Goal: Task Accomplishment & Management: Complete application form

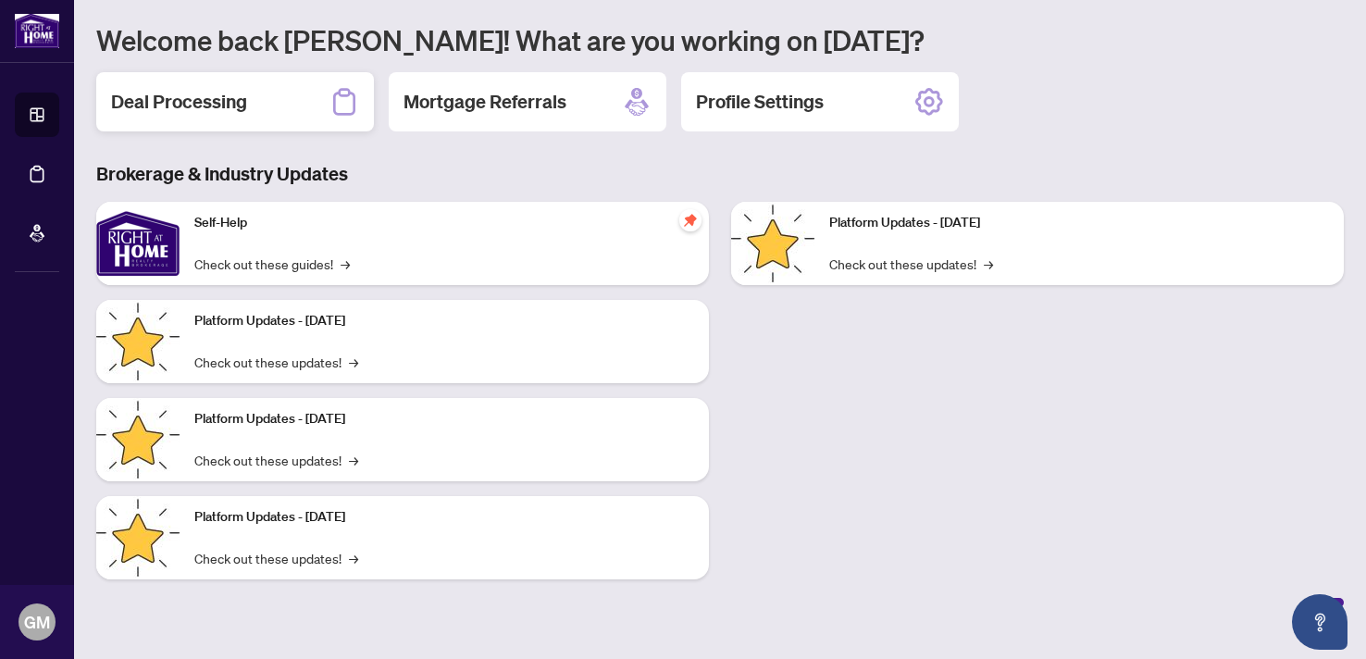
click at [244, 104] on h2 "Deal Processing" at bounding box center [179, 102] width 136 height 26
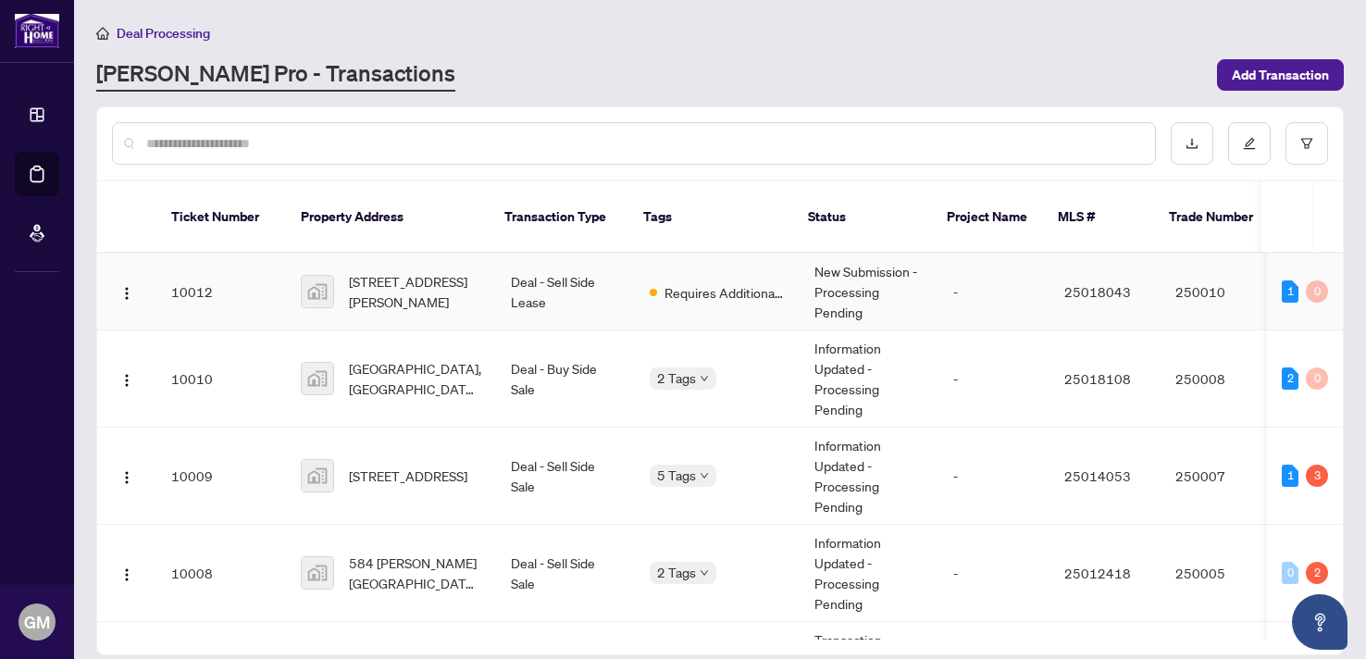
click at [609, 269] on td "Deal - Sell Side Lease" at bounding box center [565, 292] width 139 height 77
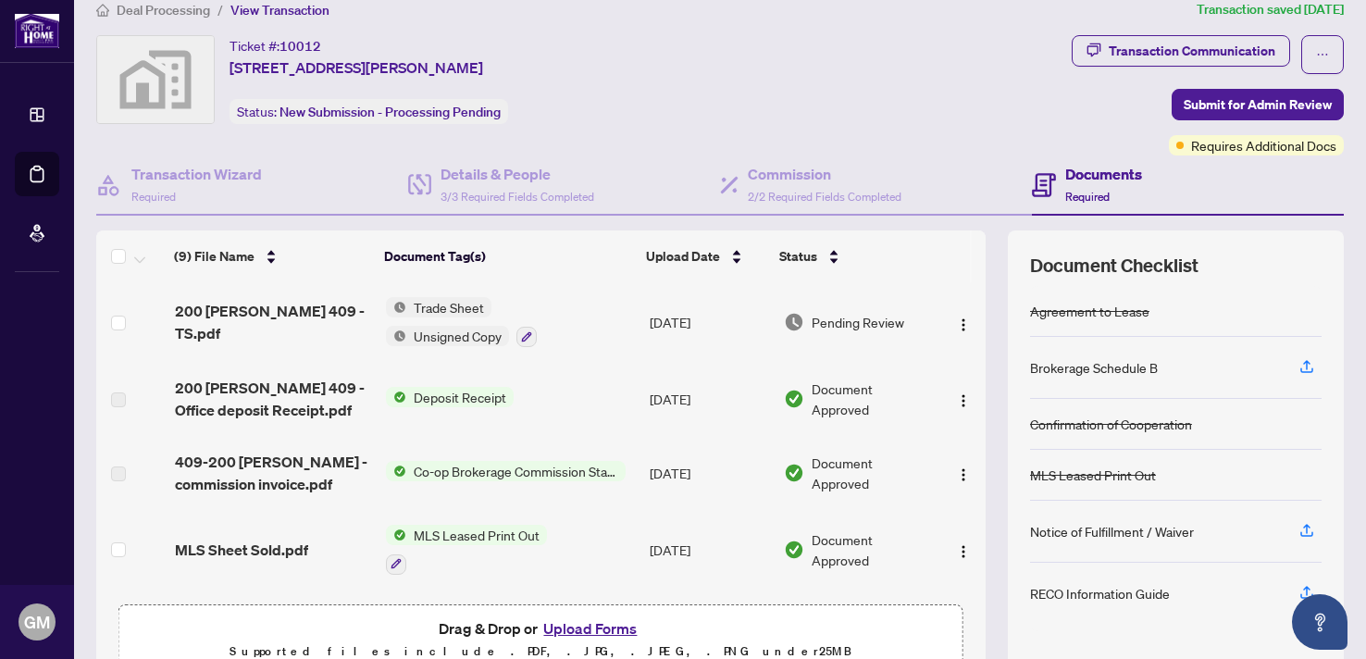
scroll to position [19, 0]
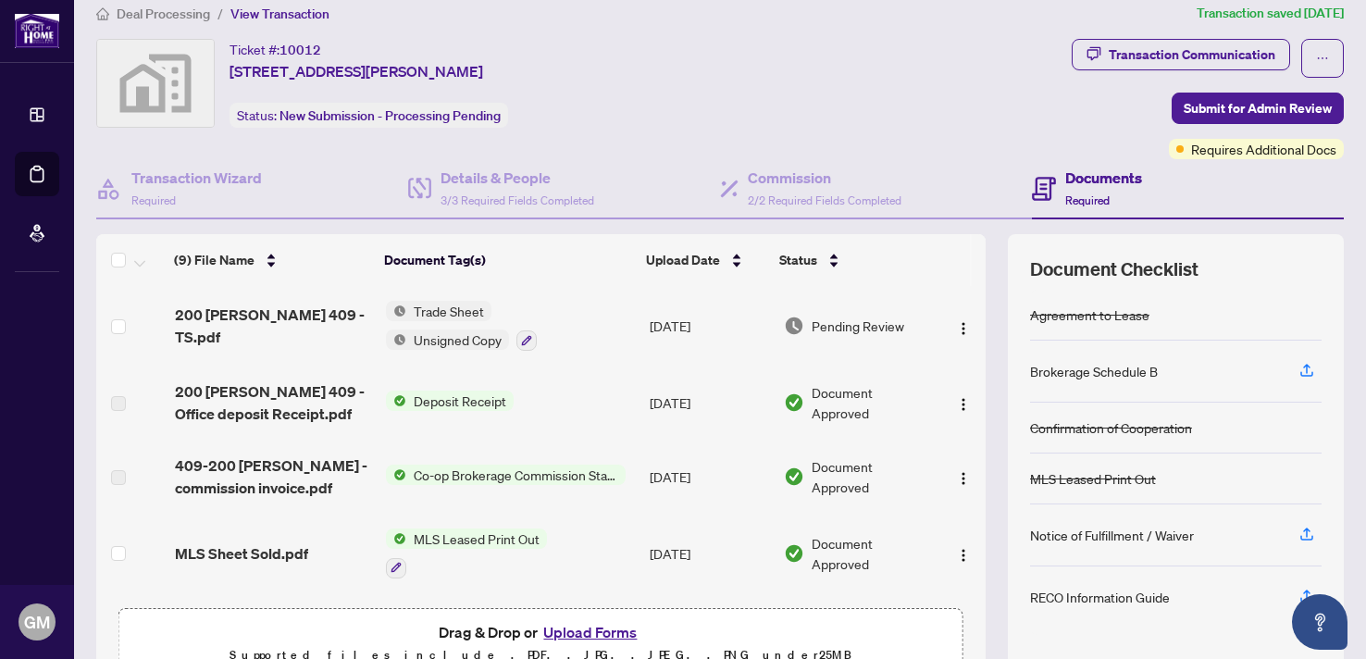
click at [470, 405] on span "Deposit Receipt" at bounding box center [459, 401] width 107 height 20
click at [625, 409] on td "Deposit Receipt" at bounding box center [511, 403] width 264 height 74
click at [956, 471] on img "button" at bounding box center [963, 478] width 15 height 15
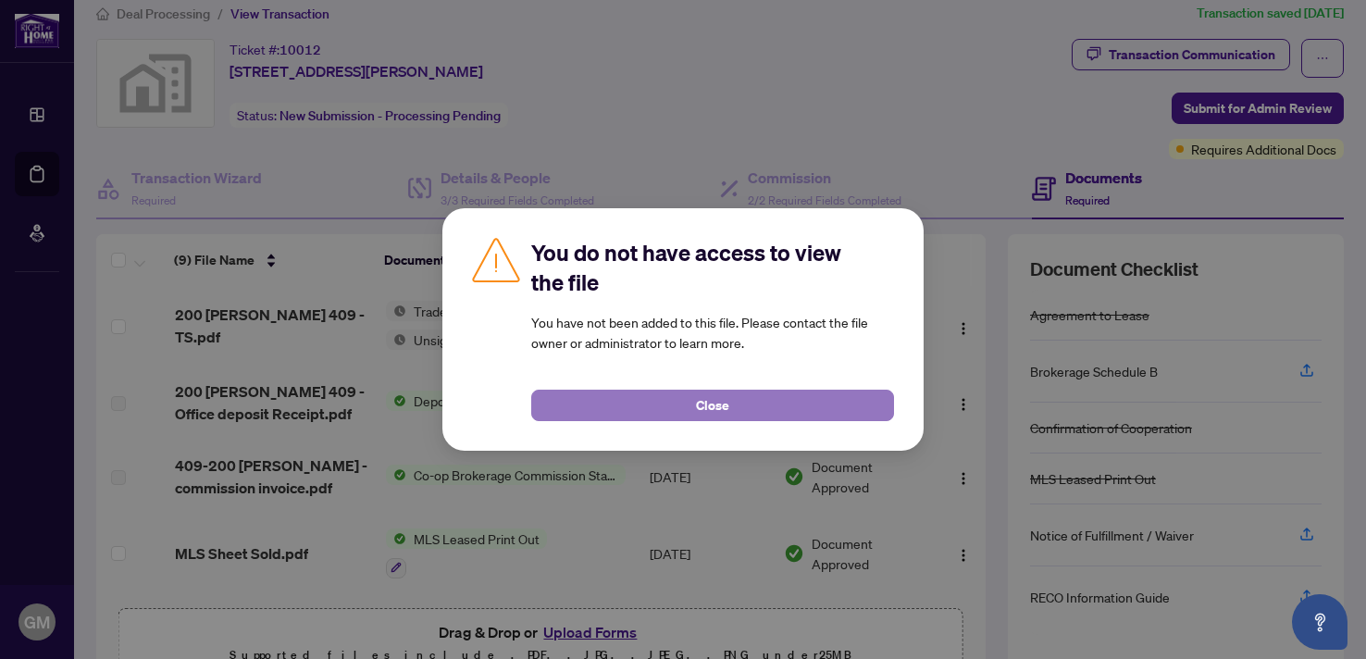
click at [819, 403] on button "Close" at bounding box center [712, 405] width 363 height 31
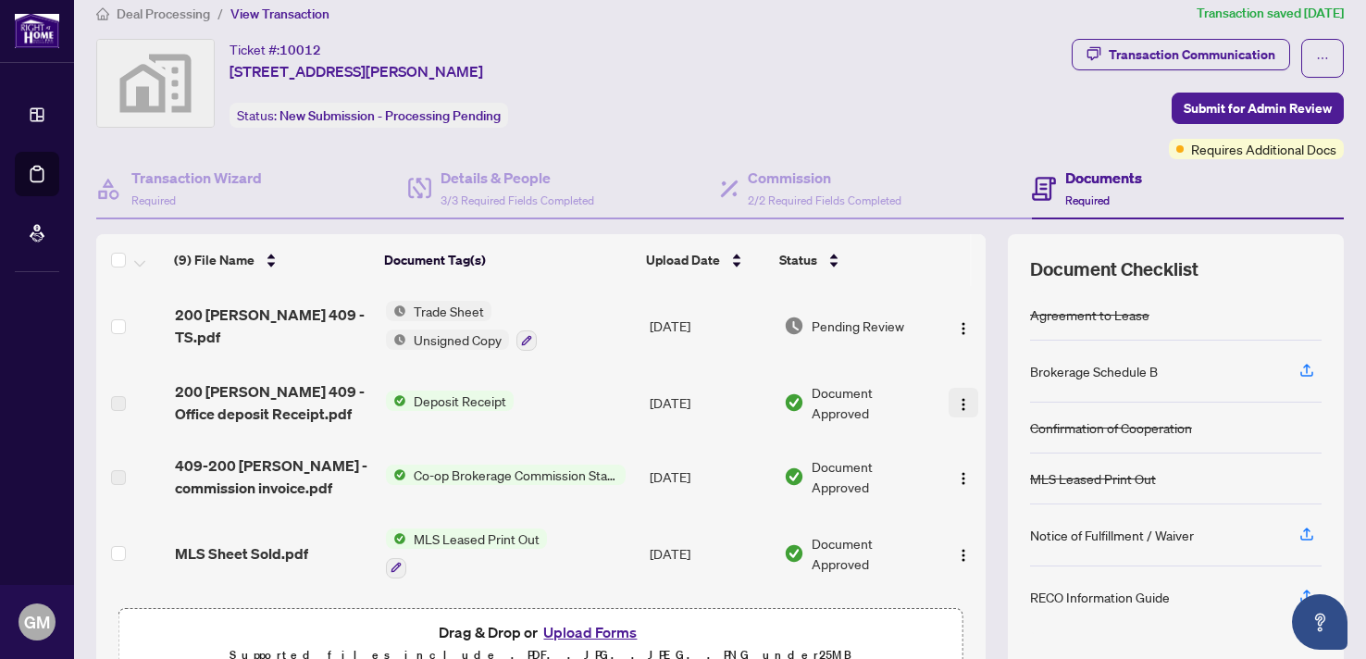
click at [962, 398] on img "button" at bounding box center [963, 404] width 15 height 15
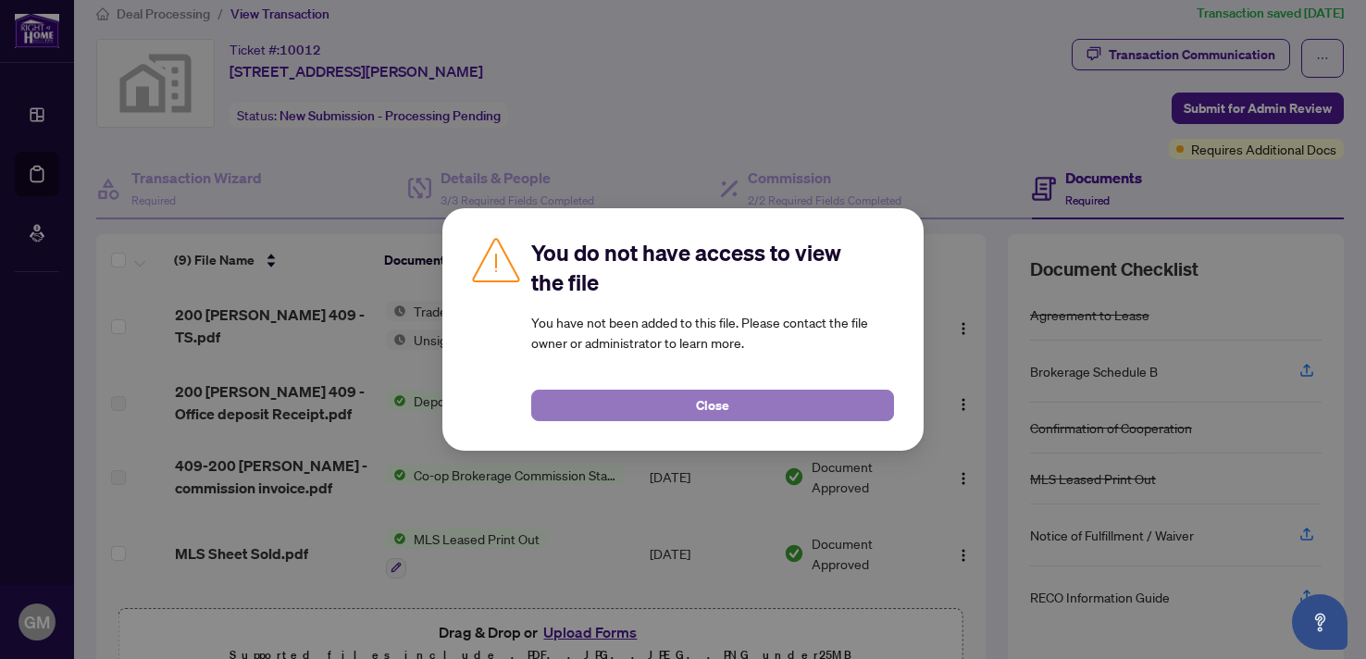
click at [772, 409] on button "Close" at bounding box center [712, 405] width 363 height 31
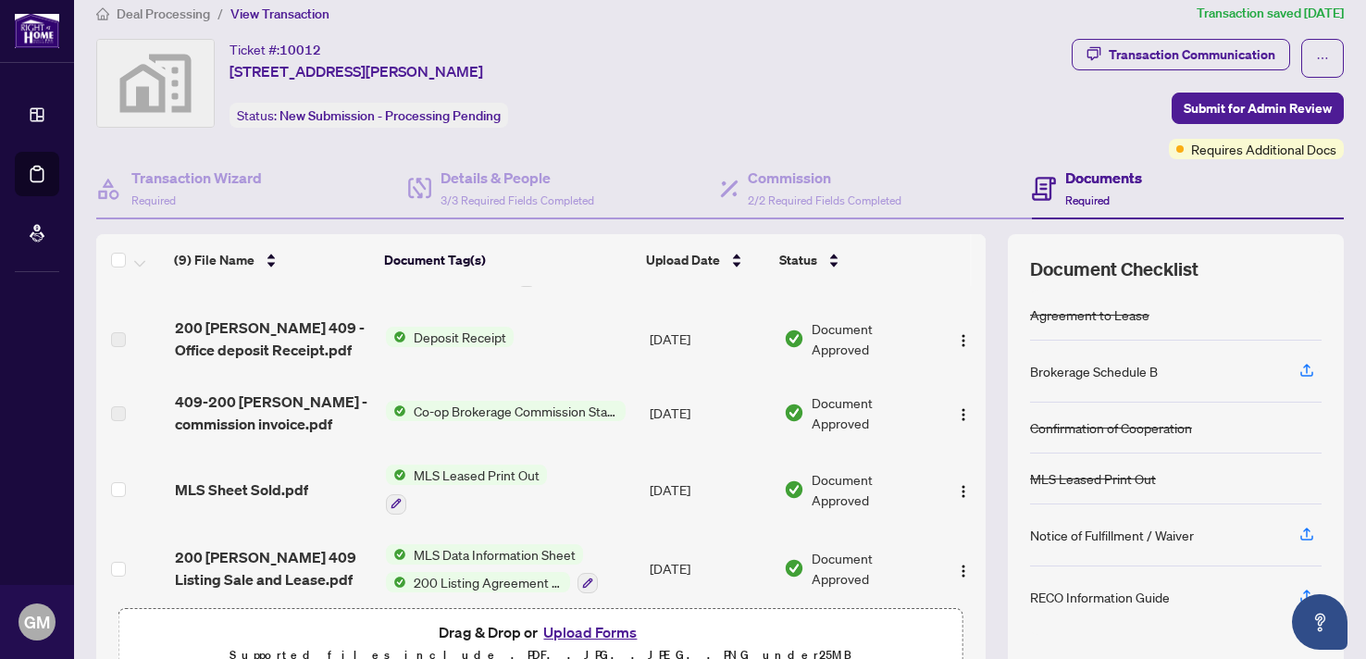
scroll to position [90, 0]
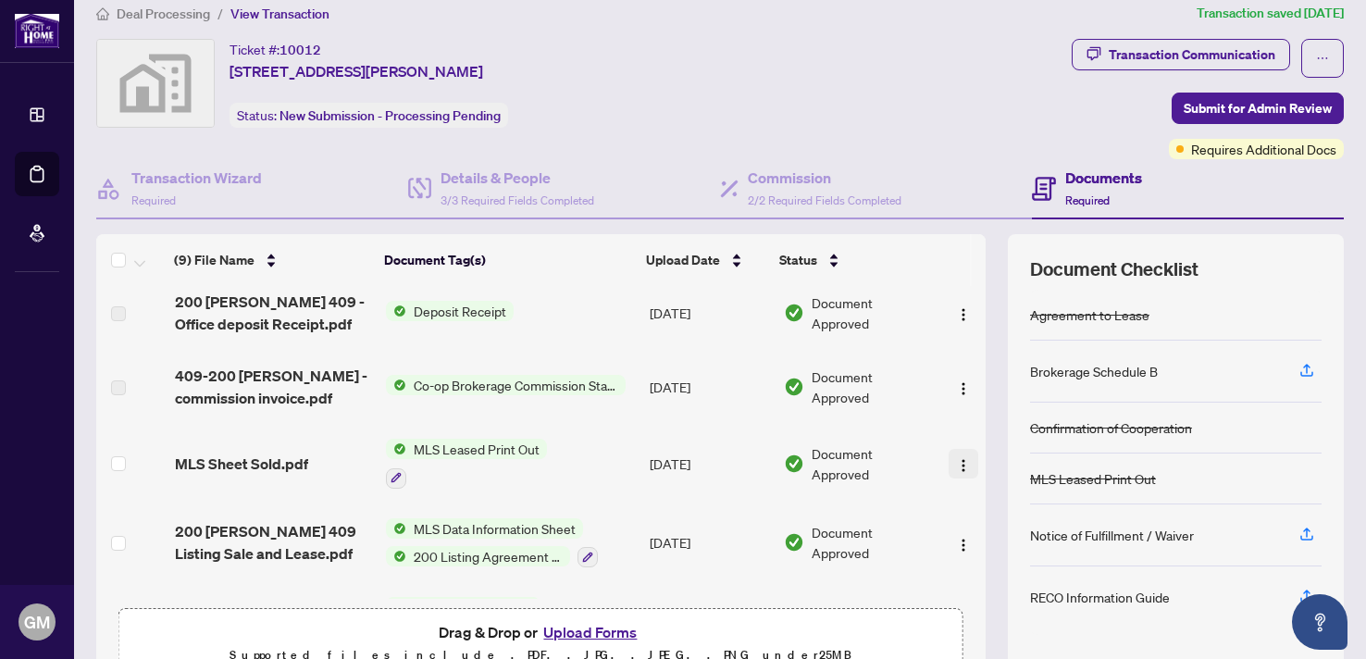
click at [956, 458] on img "button" at bounding box center [963, 465] width 15 height 15
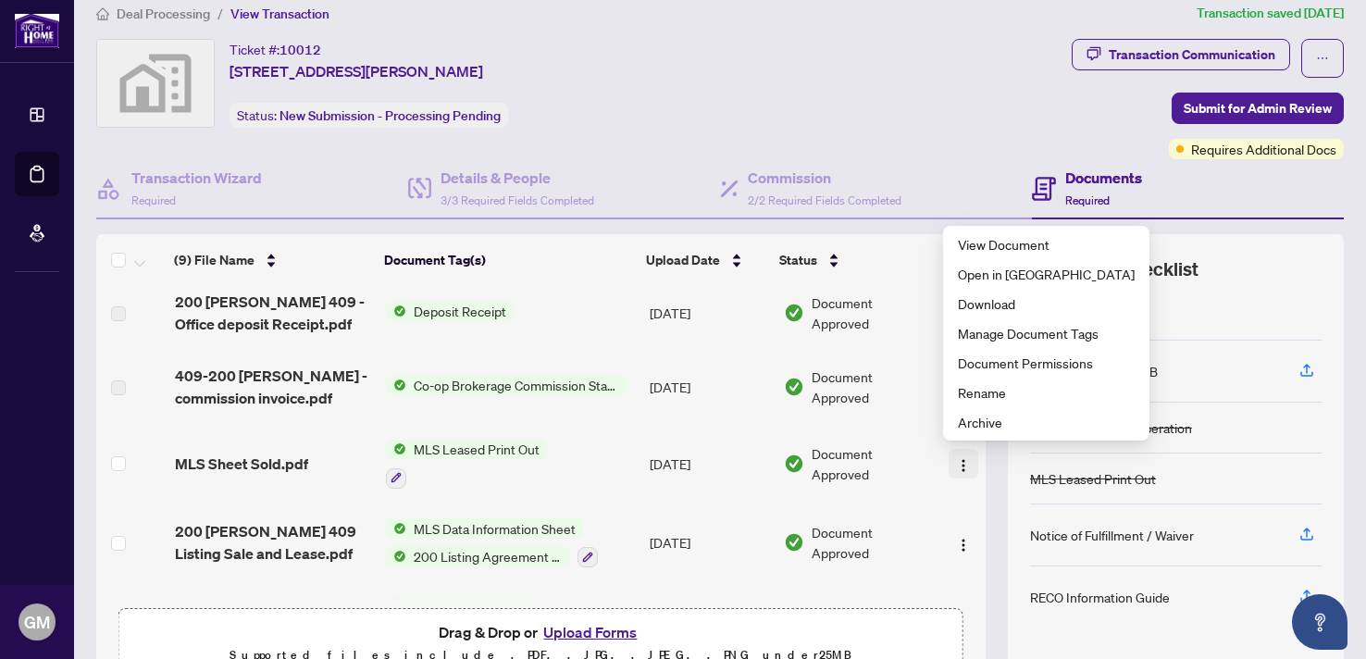
click at [956, 466] on img "button" at bounding box center [963, 465] width 15 height 15
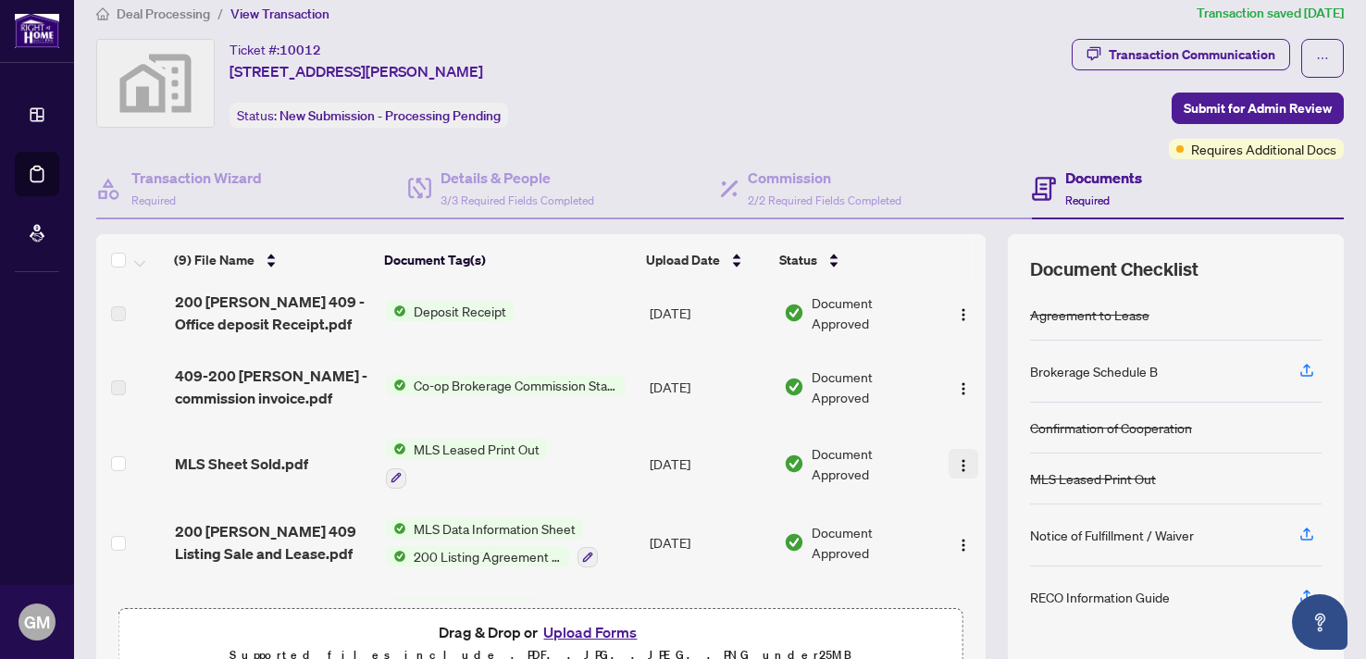
click at [956, 466] on img "button" at bounding box center [963, 465] width 15 height 15
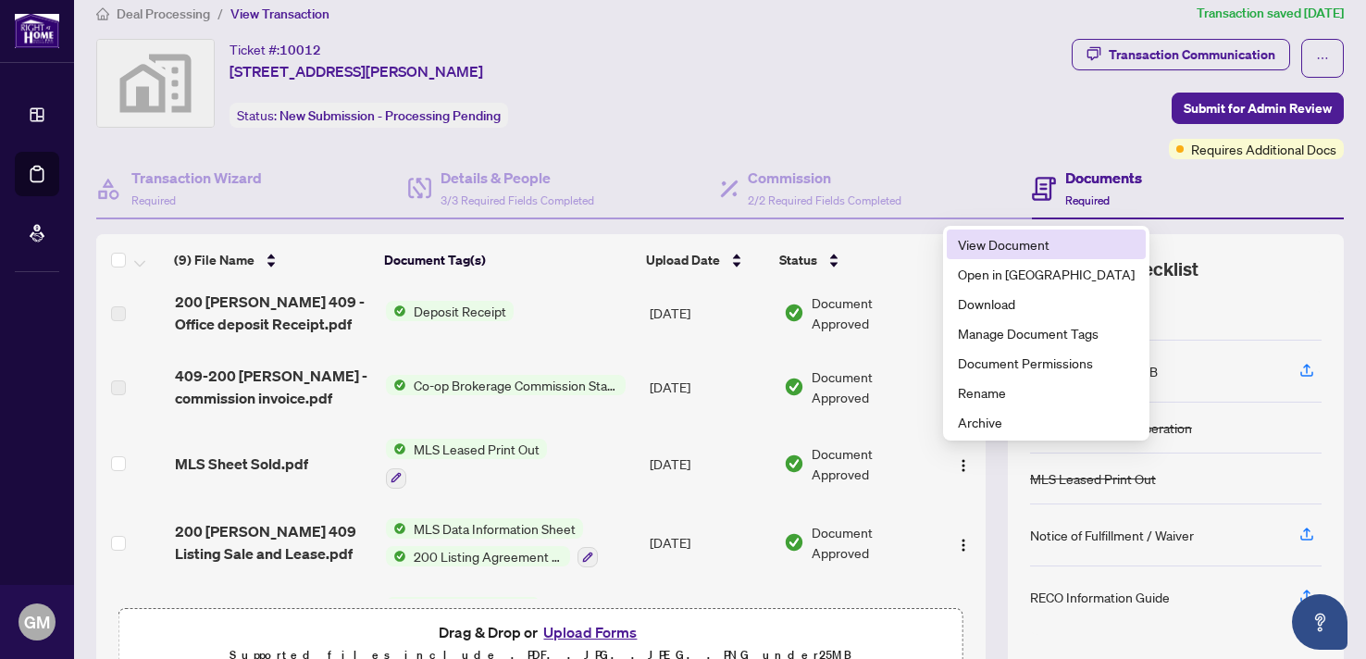
click at [1007, 249] on span "View Document" at bounding box center [1046, 244] width 177 height 20
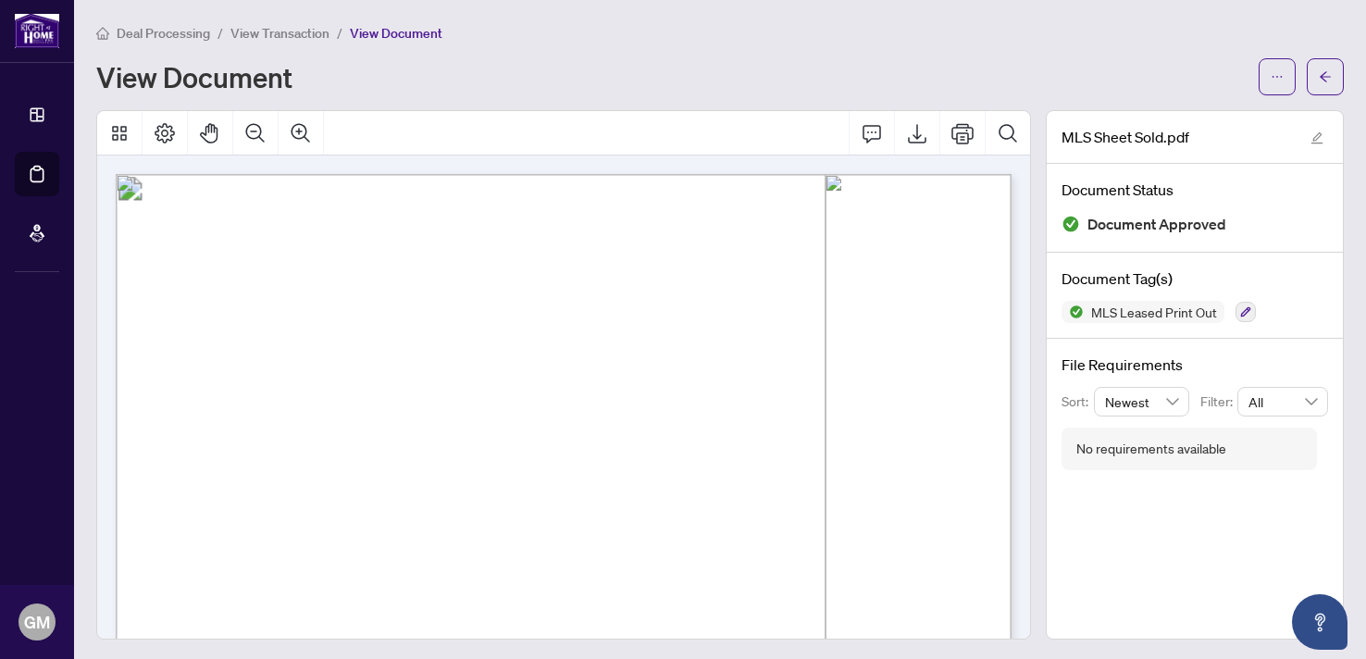
click at [283, 29] on span "View Transaction" at bounding box center [279, 33] width 99 height 17
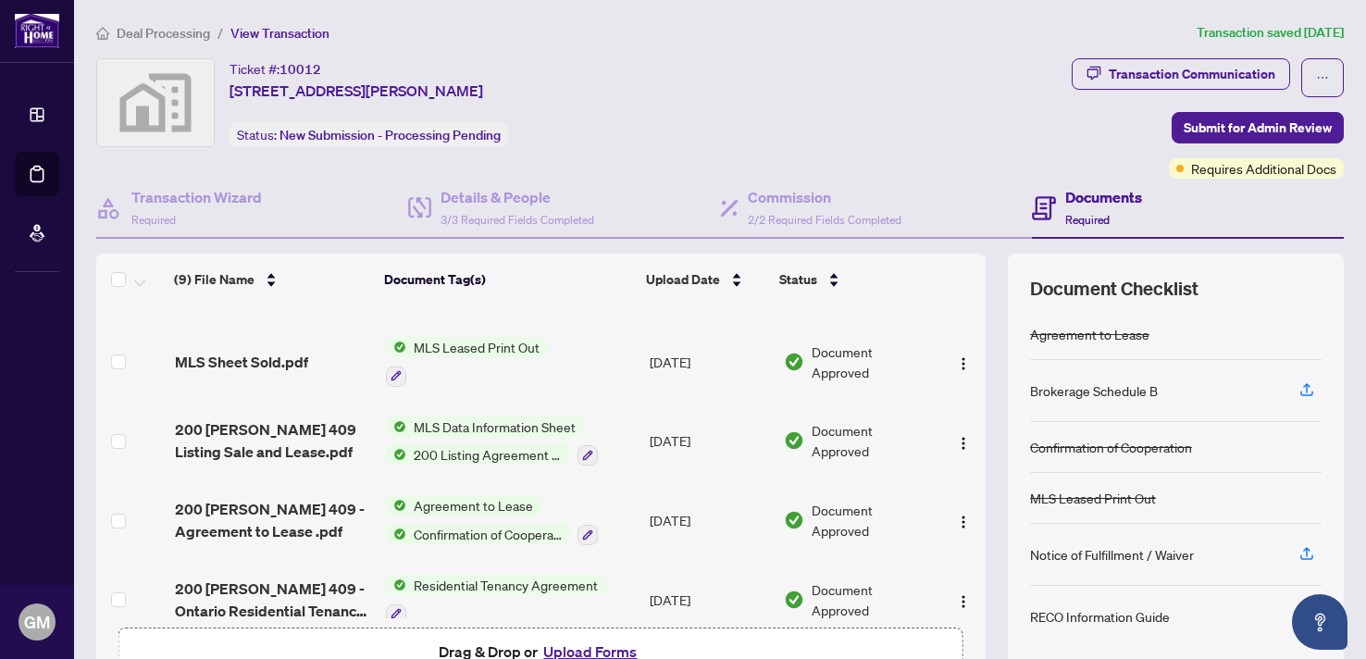
scroll to position [214, 0]
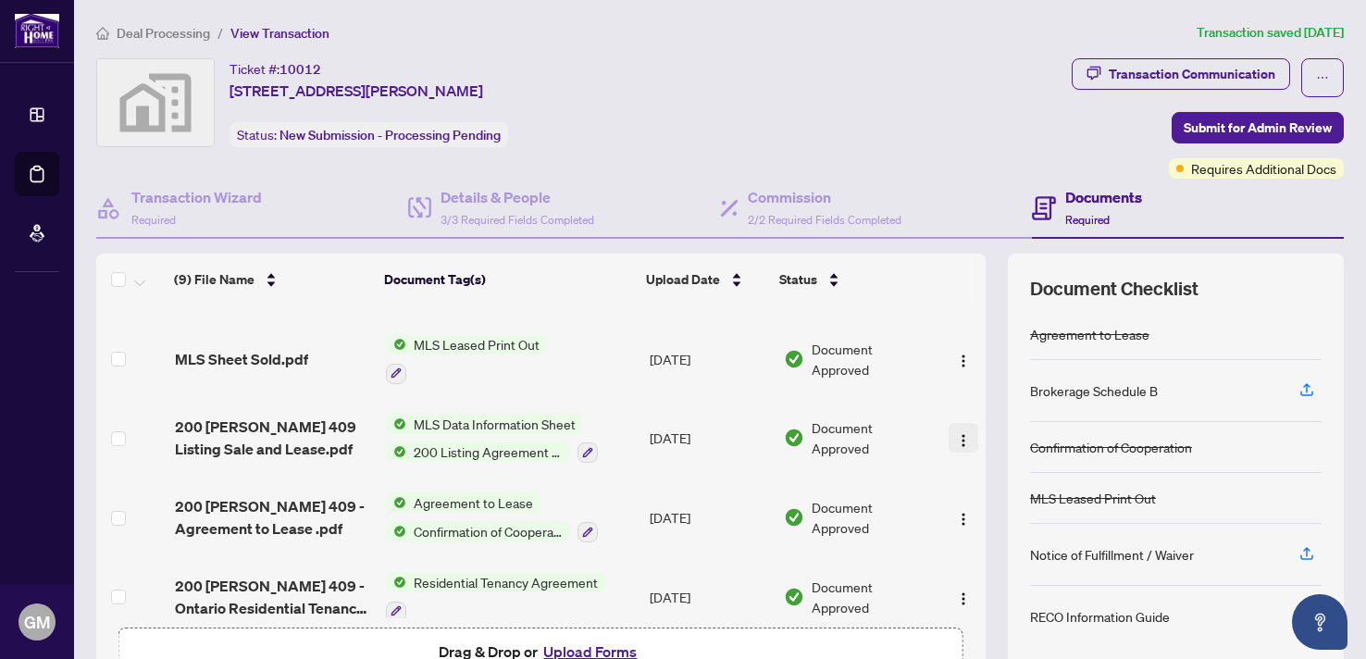
click at [956, 433] on img "button" at bounding box center [963, 440] width 15 height 15
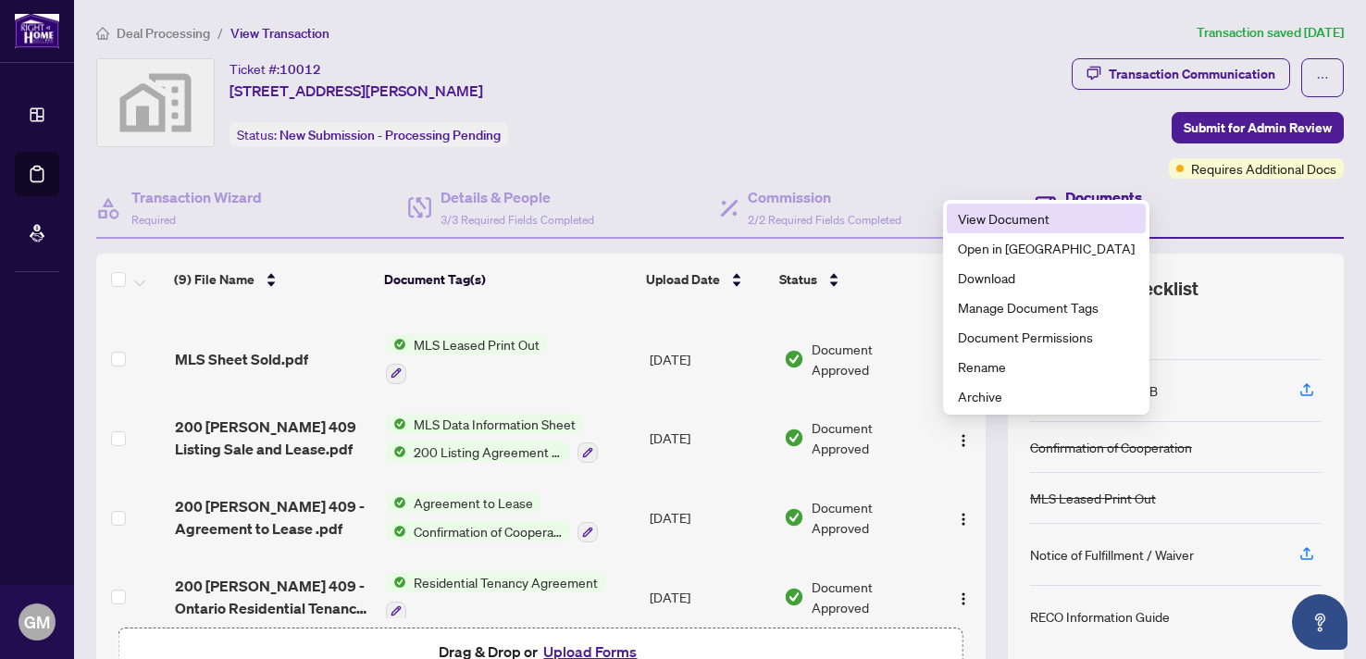
click at [993, 224] on span "View Document" at bounding box center [1046, 218] width 177 height 20
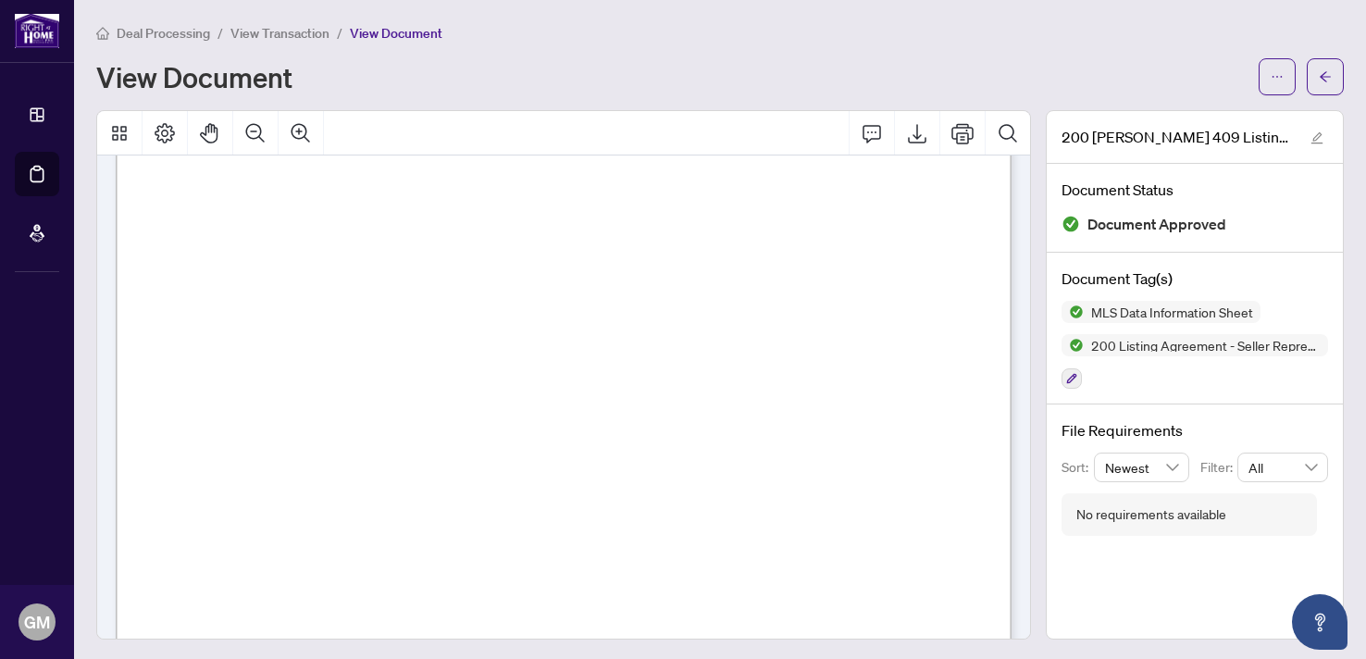
scroll to position [11710, 0]
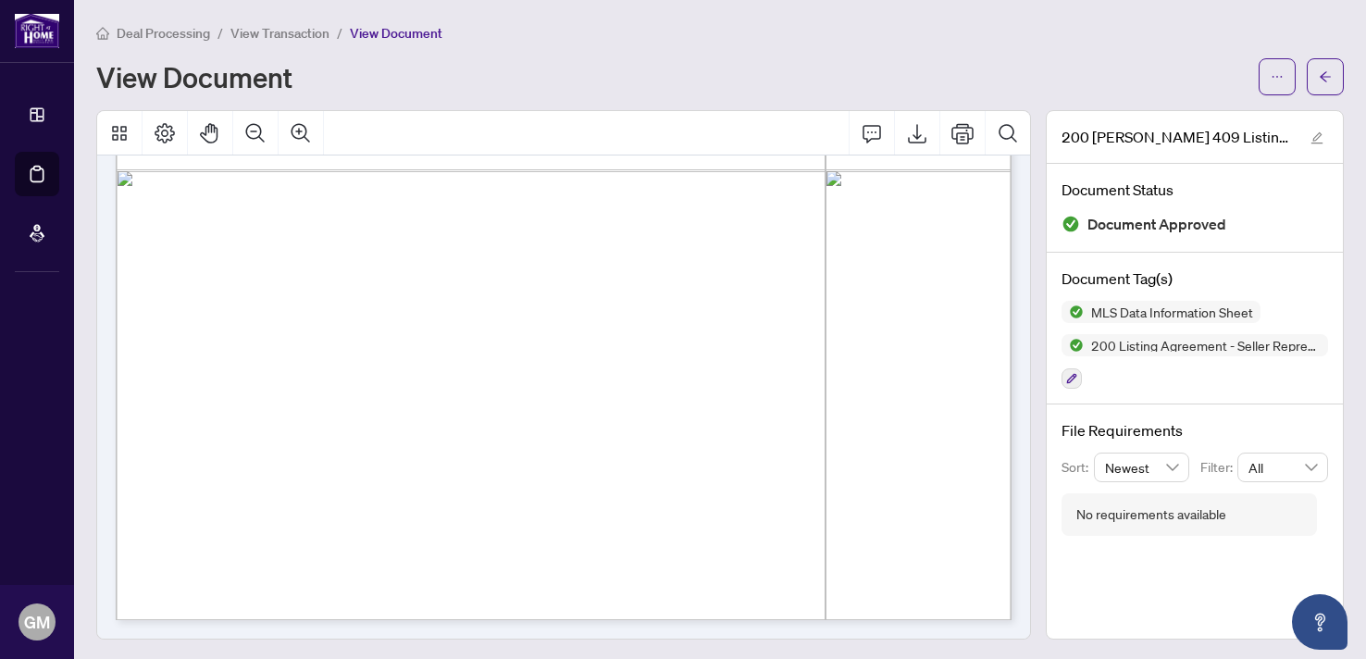
click at [316, 30] on span "View Transaction" at bounding box center [279, 33] width 99 height 17
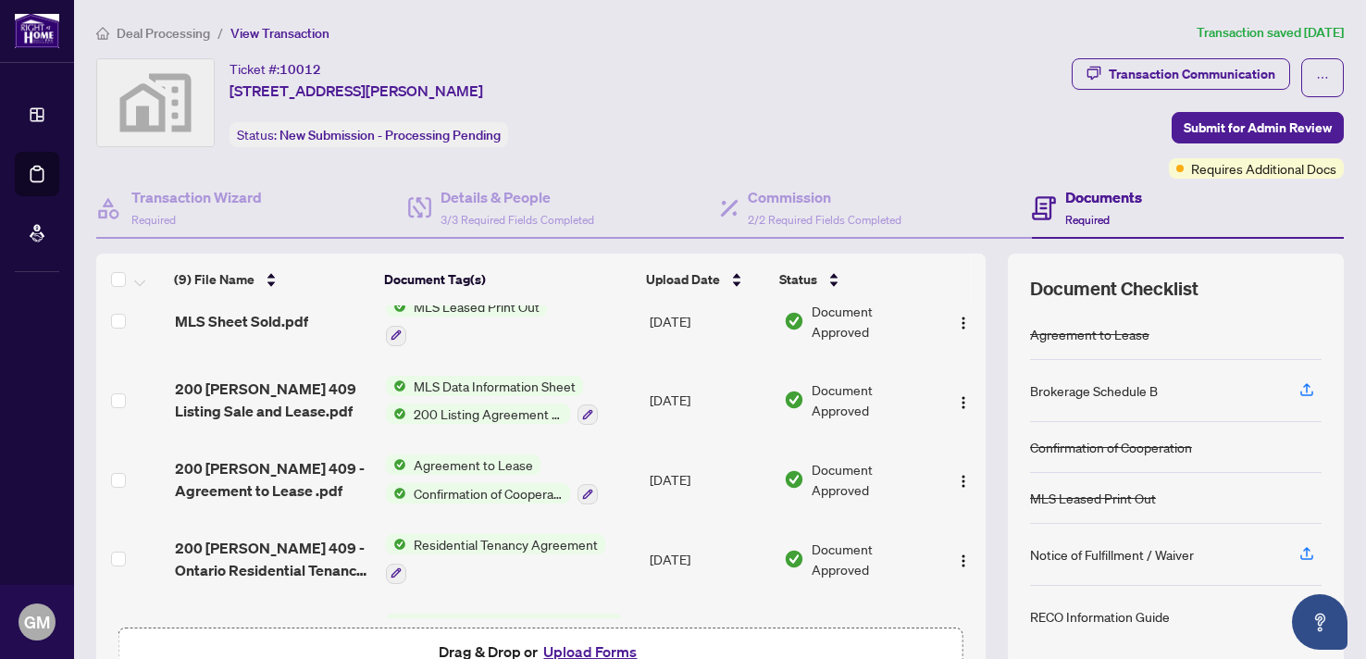
scroll to position [255, 0]
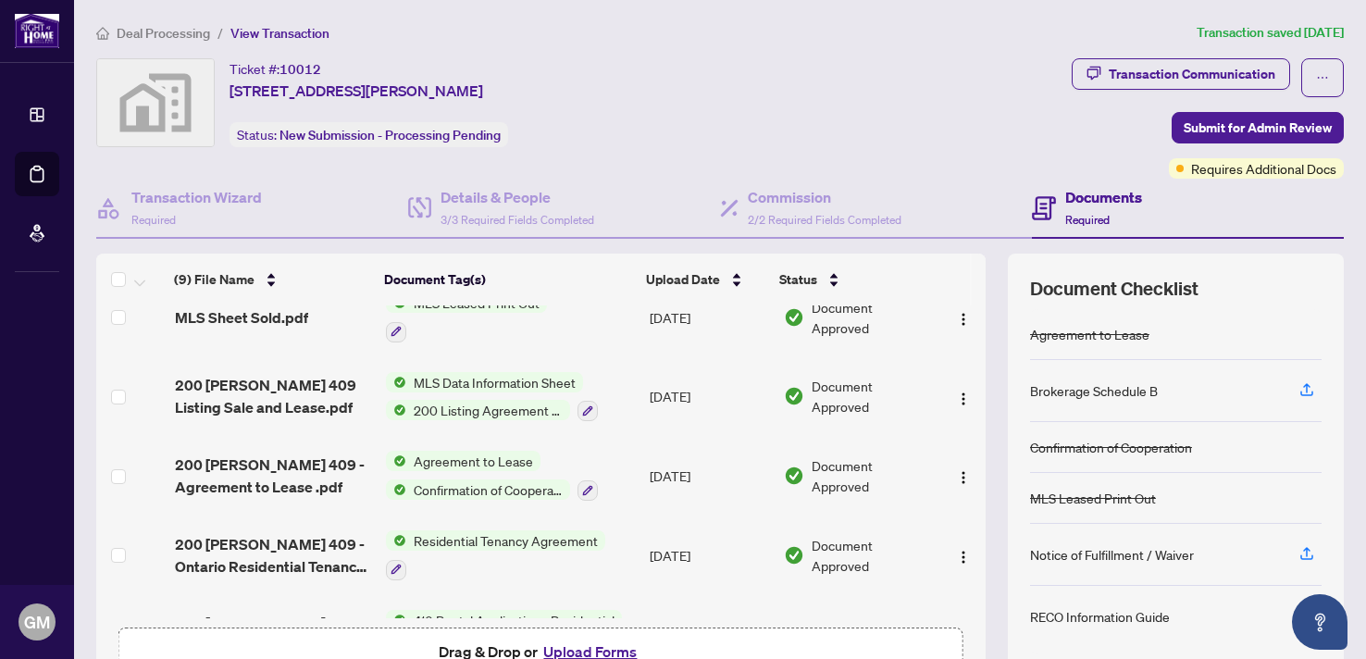
click at [668, 494] on td "[DATE]" at bounding box center [709, 476] width 134 height 80
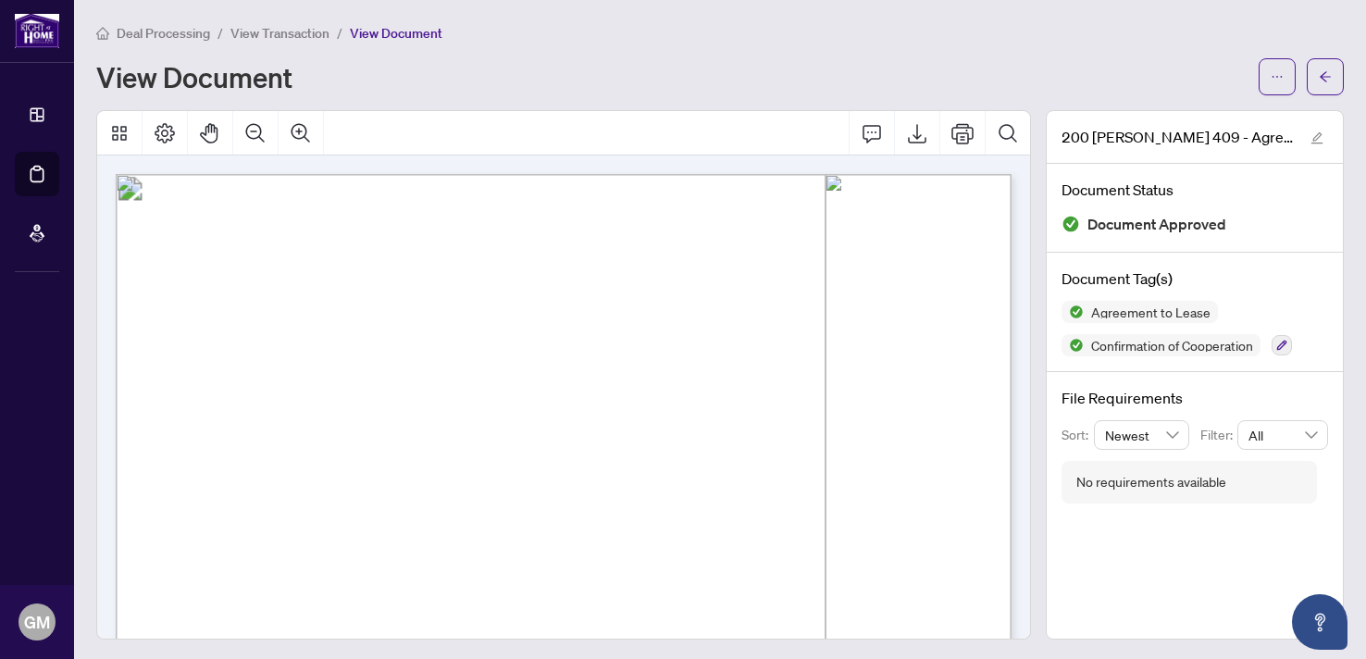
click at [289, 27] on span "View Transaction" at bounding box center [279, 33] width 99 height 17
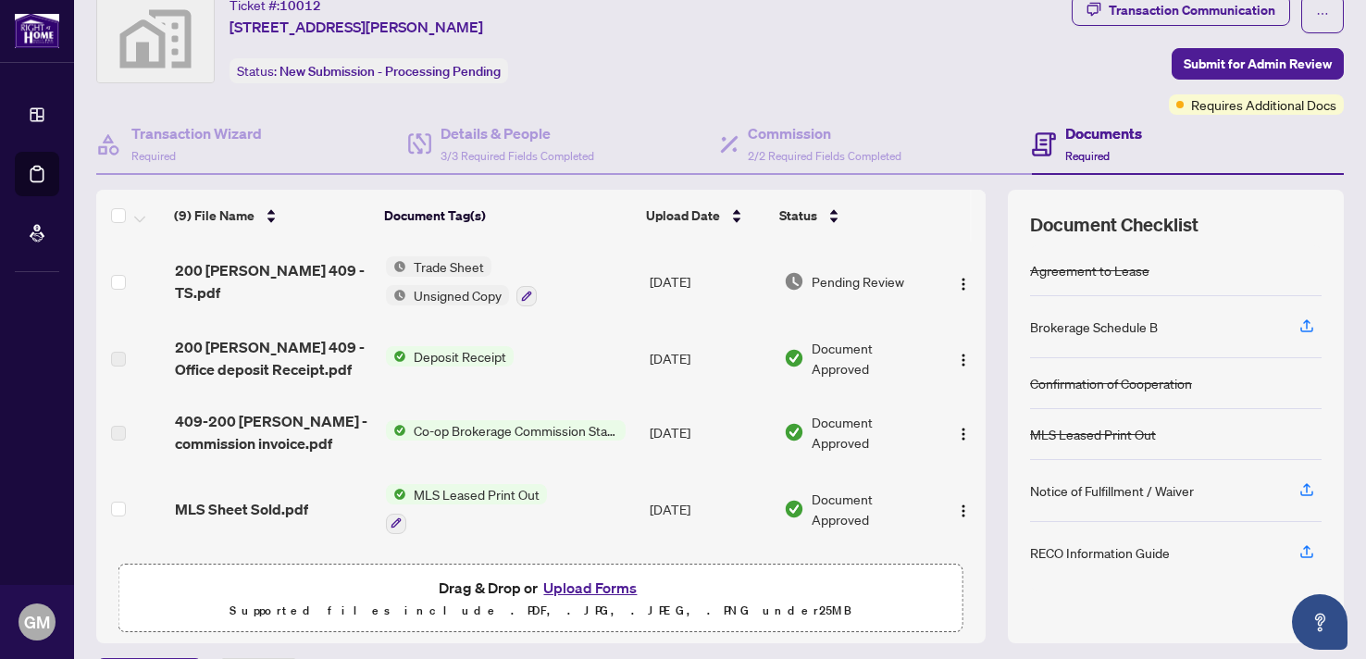
click at [587, 285] on td "Trade Sheet Unsigned Copy" at bounding box center [511, 282] width 264 height 80
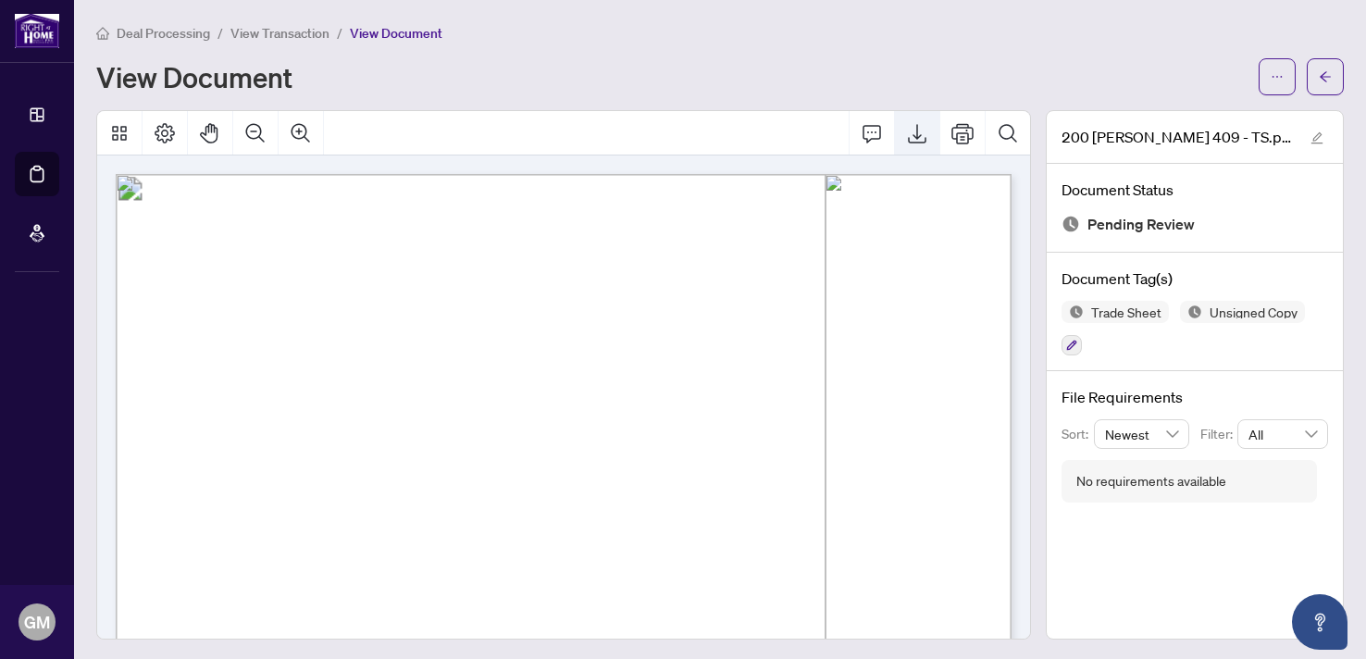
click at [920, 128] on icon "Export" at bounding box center [917, 133] width 22 height 22
click at [303, 36] on span "View Transaction" at bounding box center [279, 33] width 99 height 17
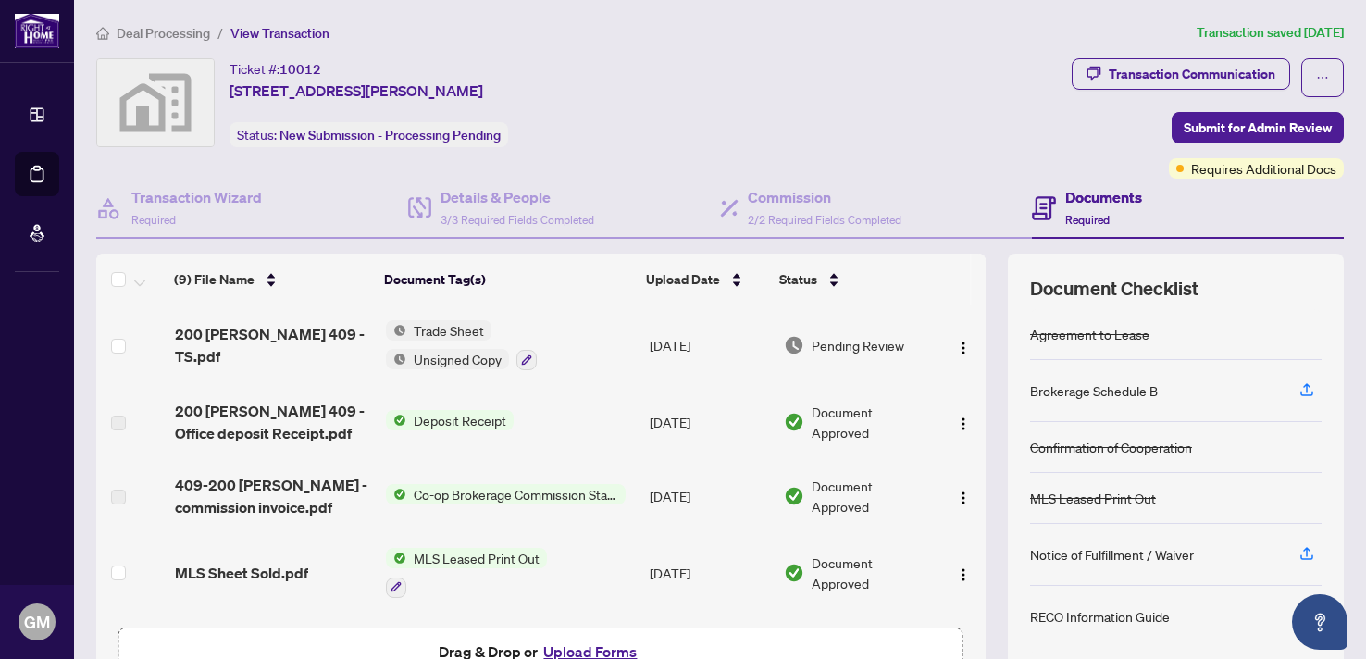
click at [576, 648] on button "Upload Forms" at bounding box center [590, 652] width 105 height 24
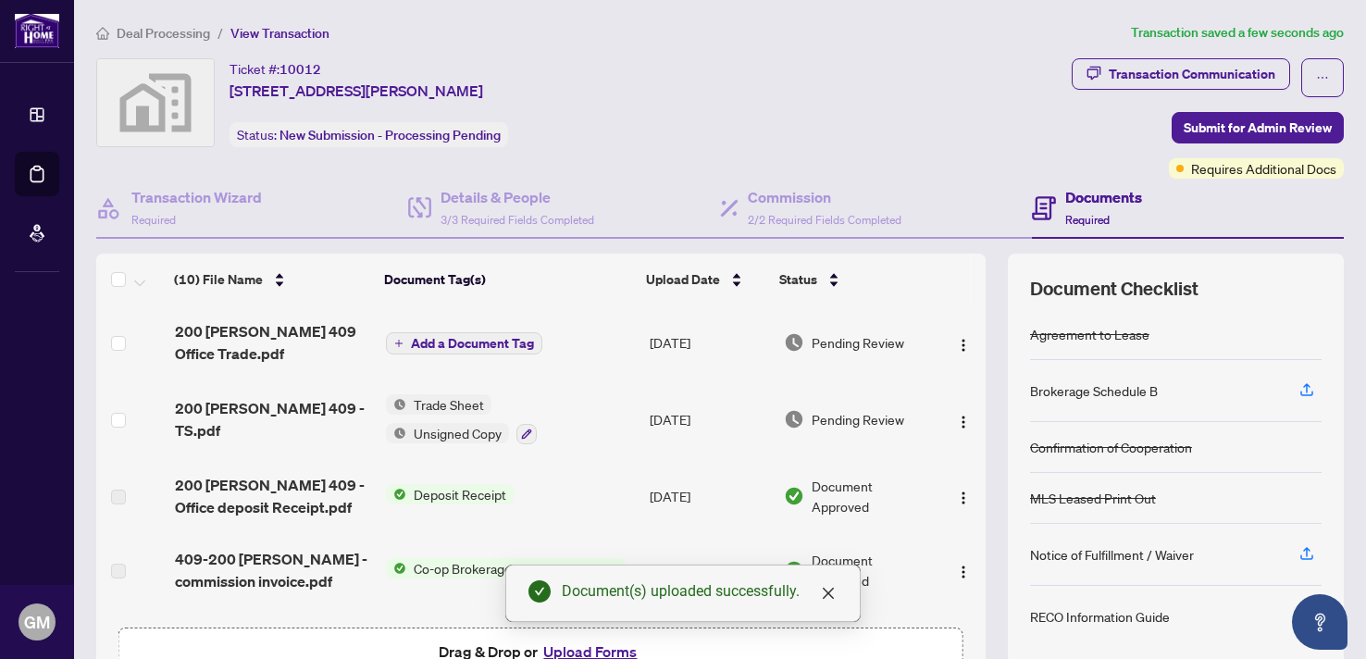
click at [502, 338] on span "Add a Document Tag" at bounding box center [472, 343] width 123 height 13
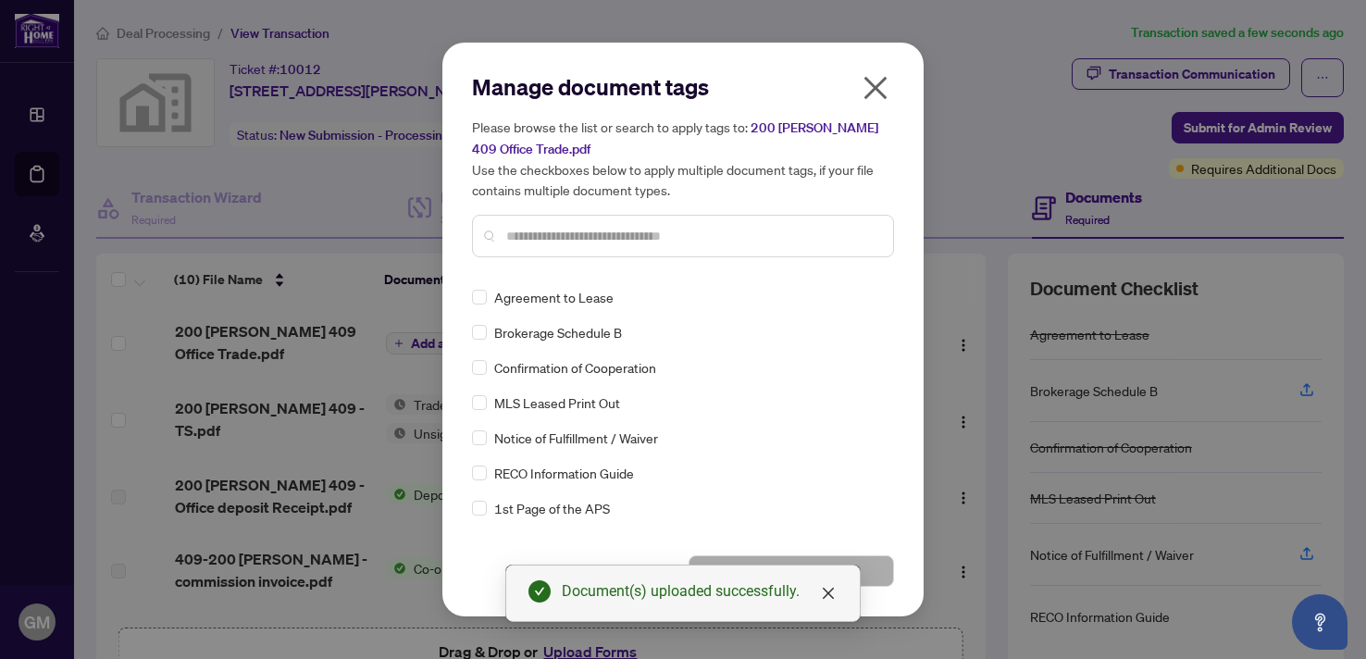
click at [535, 227] on input "text" at bounding box center [692, 236] width 372 height 20
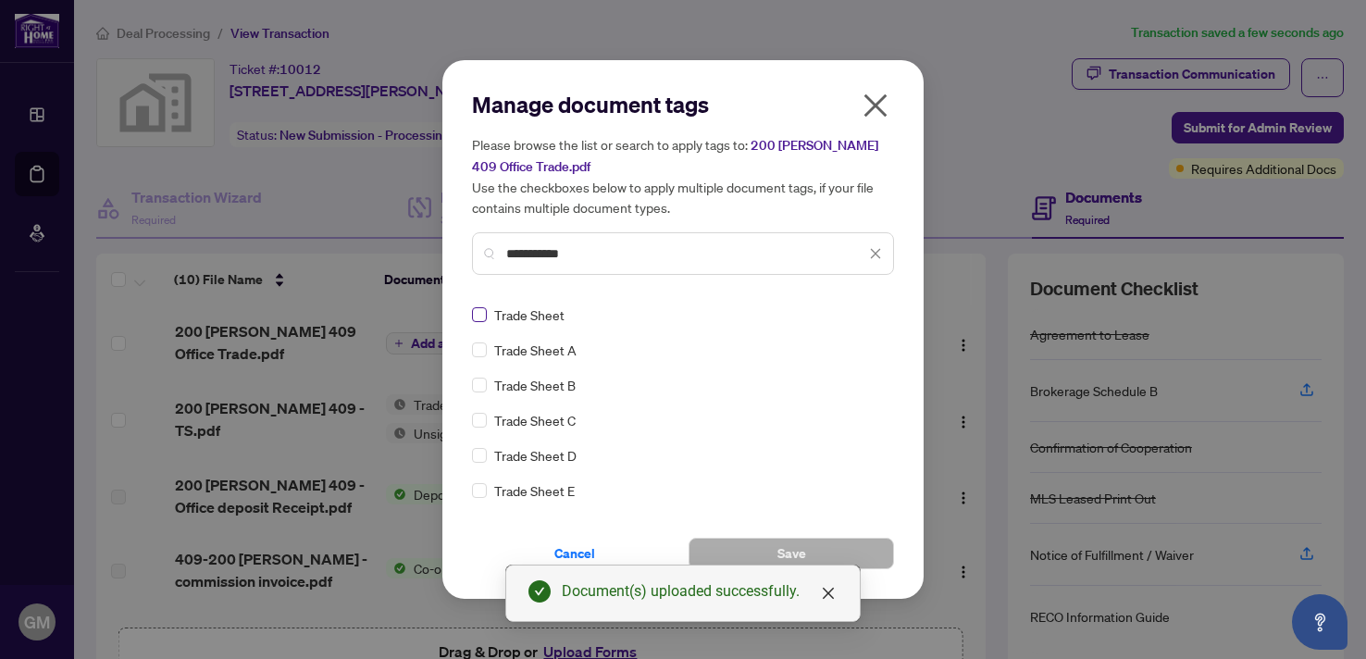
type input "**********"
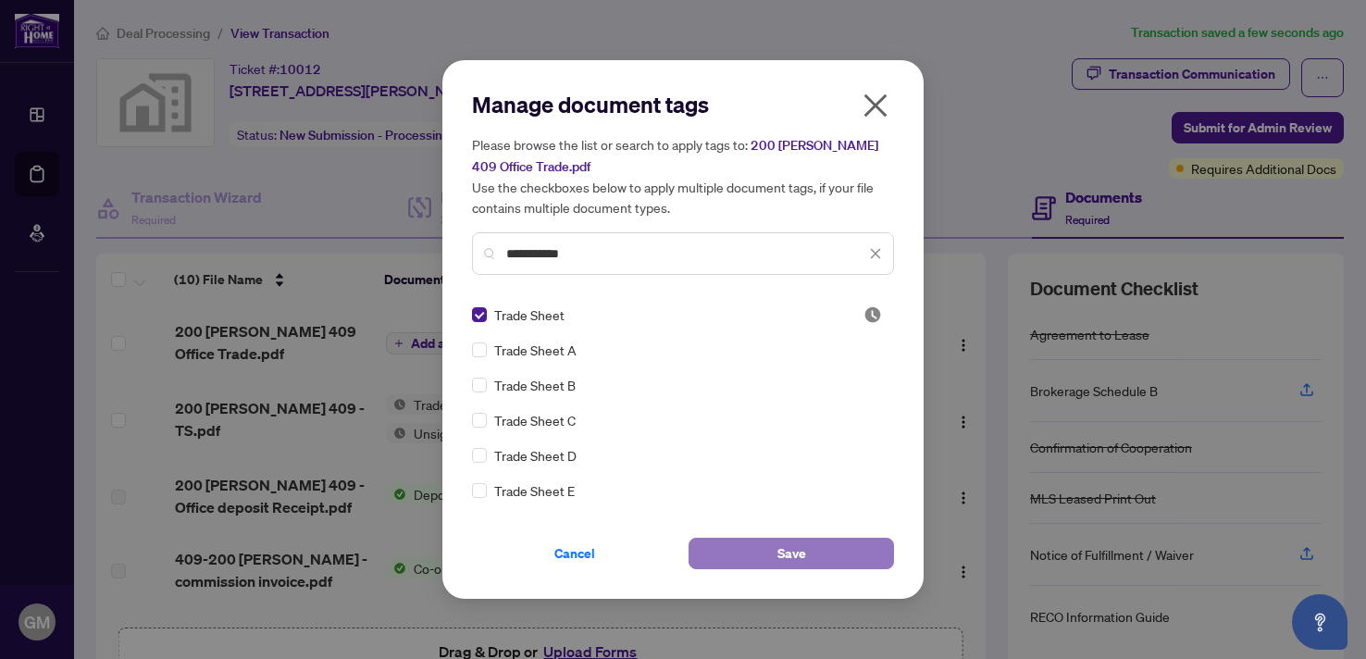
click at [819, 565] on button "Save" at bounding box center [791, 553] width 205 height 31
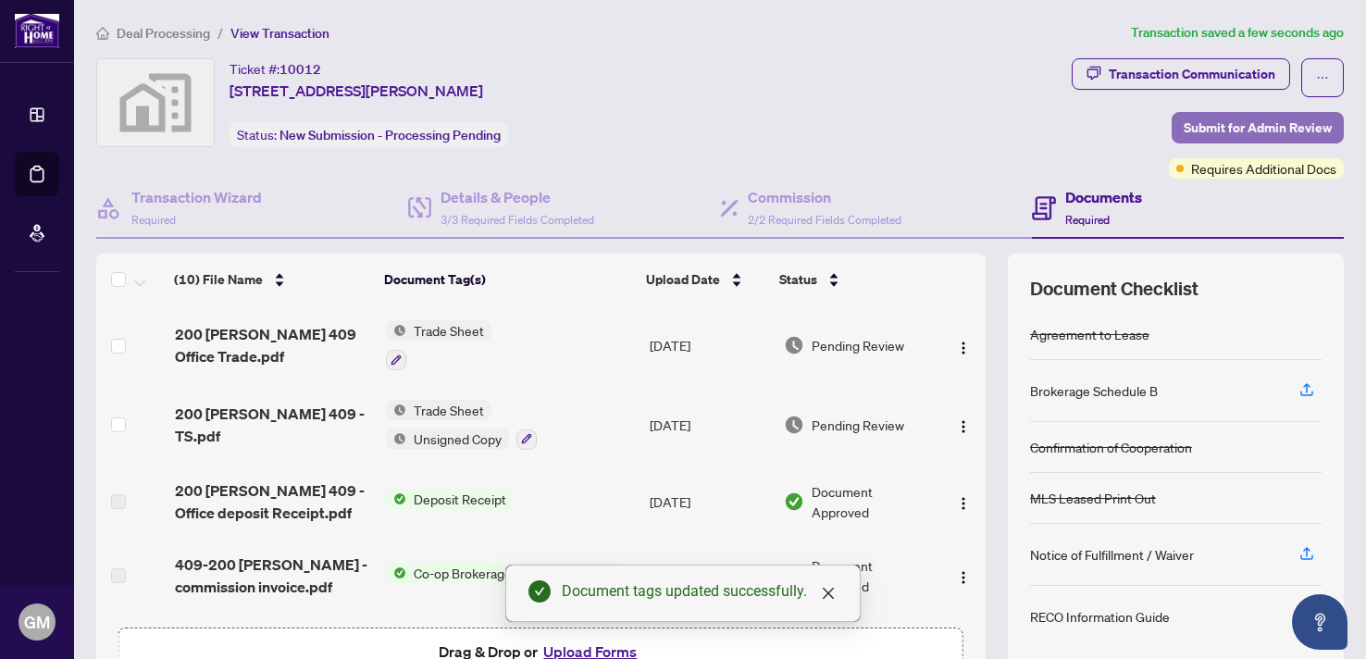
click at [1319, 125] on span "Submit for Admin Review" at bounding box center [1258, 128] width 148 height 30
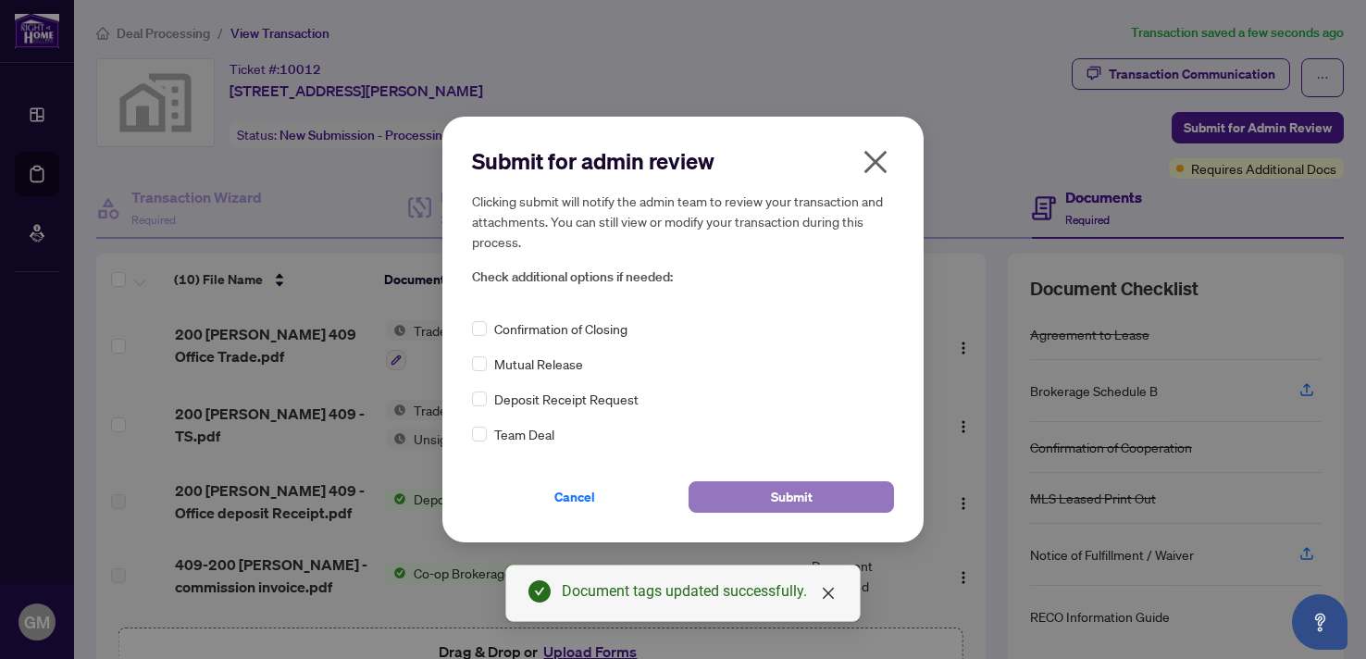
click at [822, 497] on button "Submit" at bounding box center [791, 496] width 205 height 31
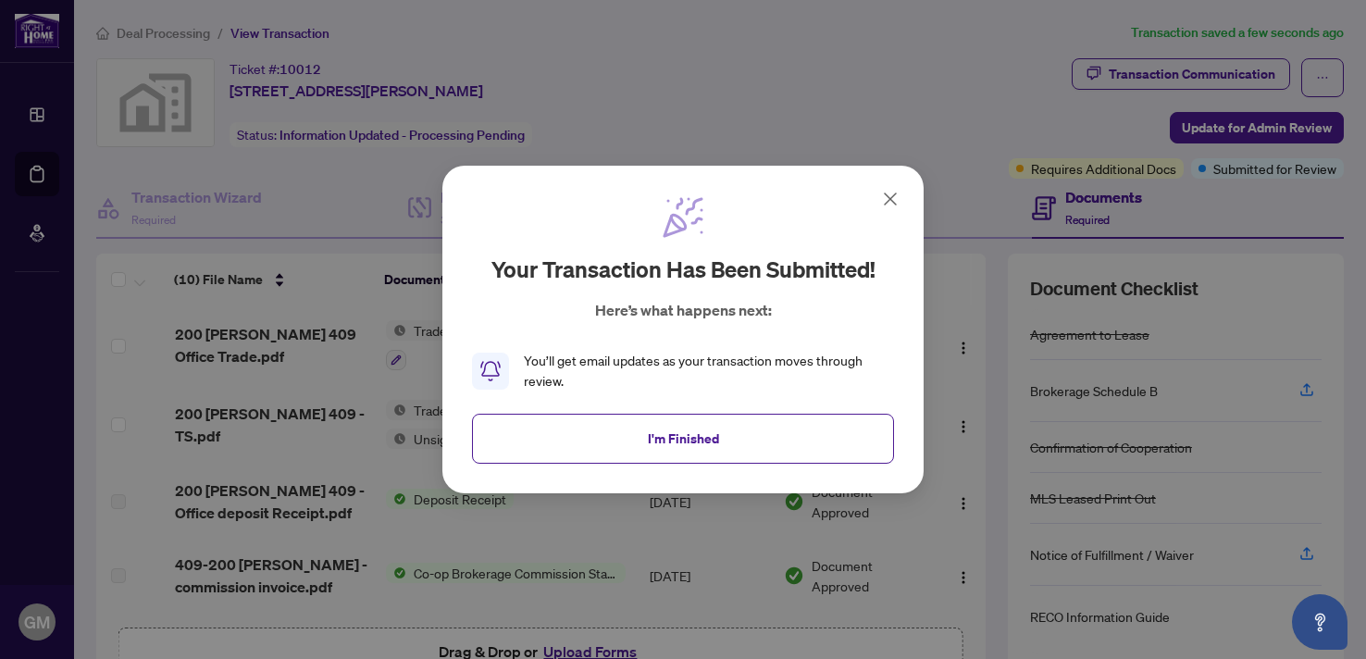
click at [894, 203] on icon at bounding box center [890, 198] width 11 height 11
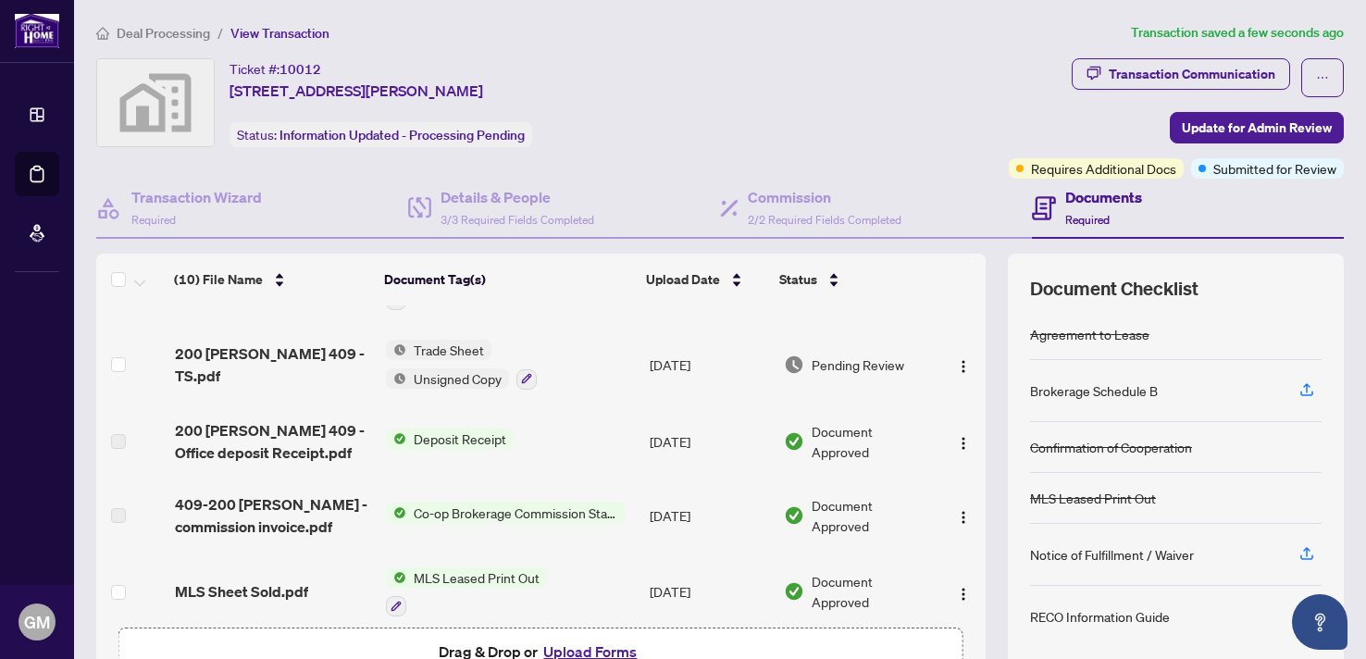
scroll to position [66, 0]
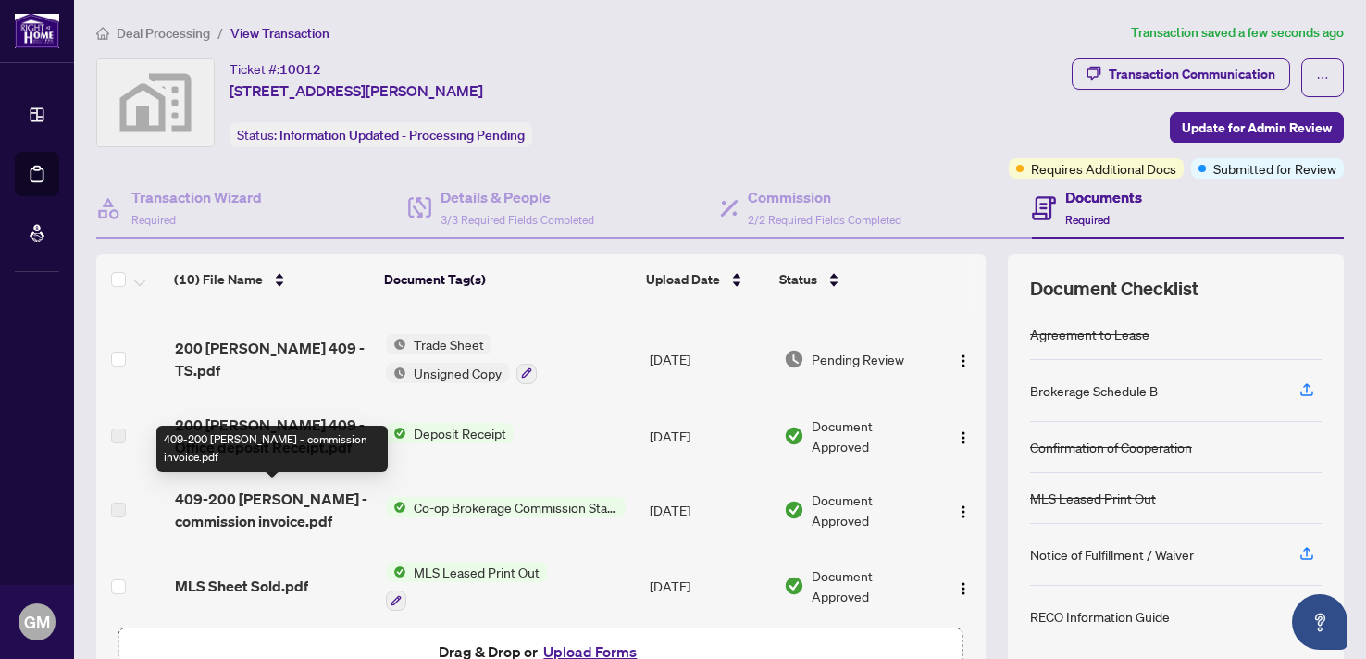
click at [344, 505] on span "409-200 [PERSON_NAME] - commission invoice.pdf" at bounding box center [273, 510] width 196 height 44
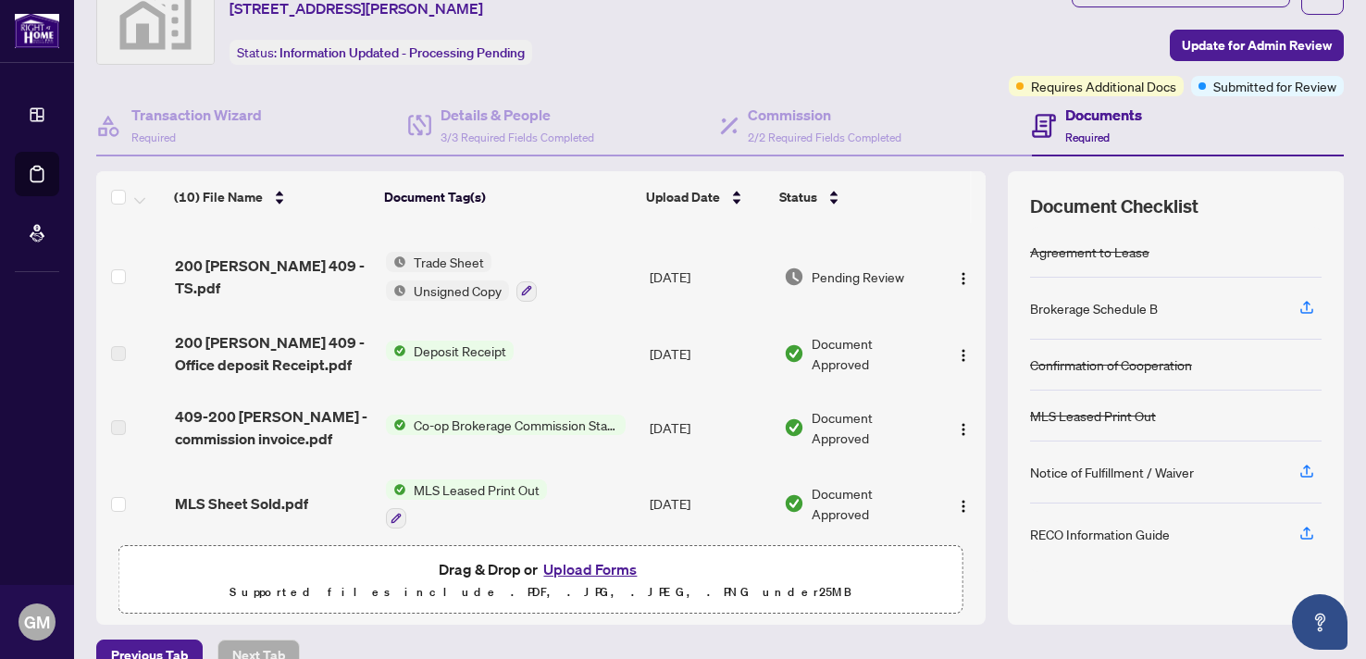
scroll to position [0, 0]
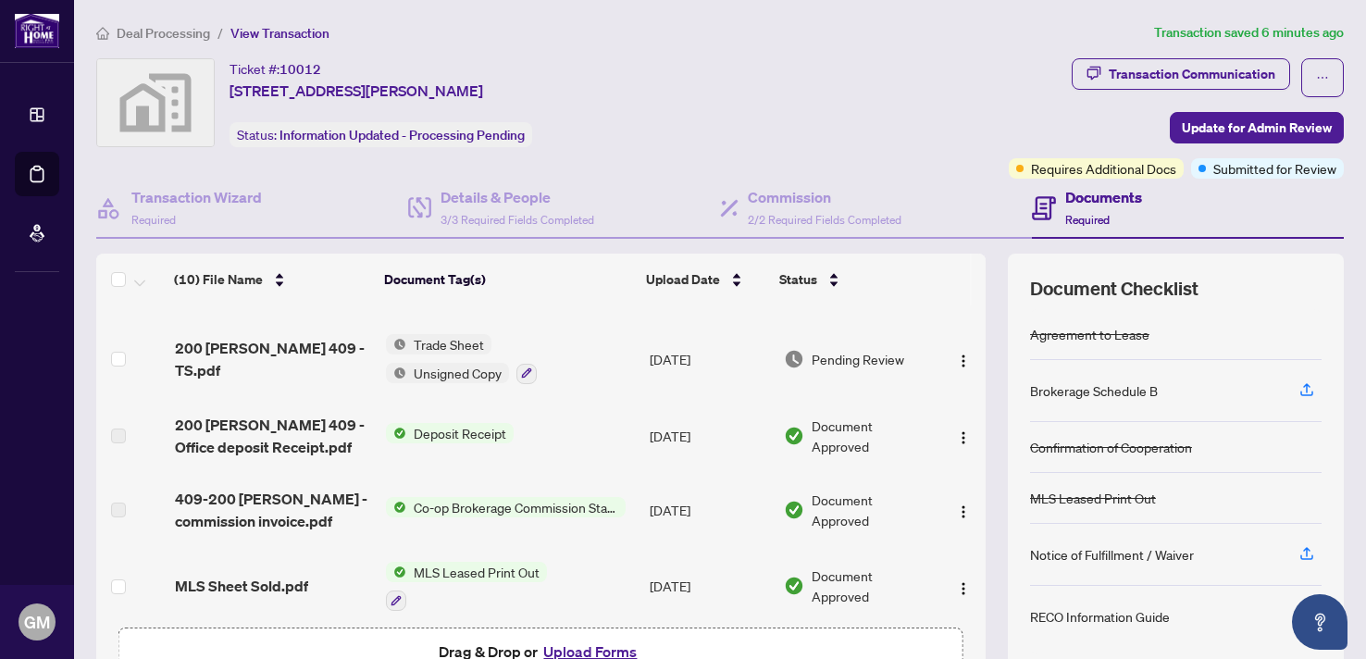
click at [639, 86] on div "Ticket #: 10012 [STREET_ADDRESS][PERSON_NAME] Status: Information Updated - Pro…" at bounding box center [548, 102] width 905 height 89
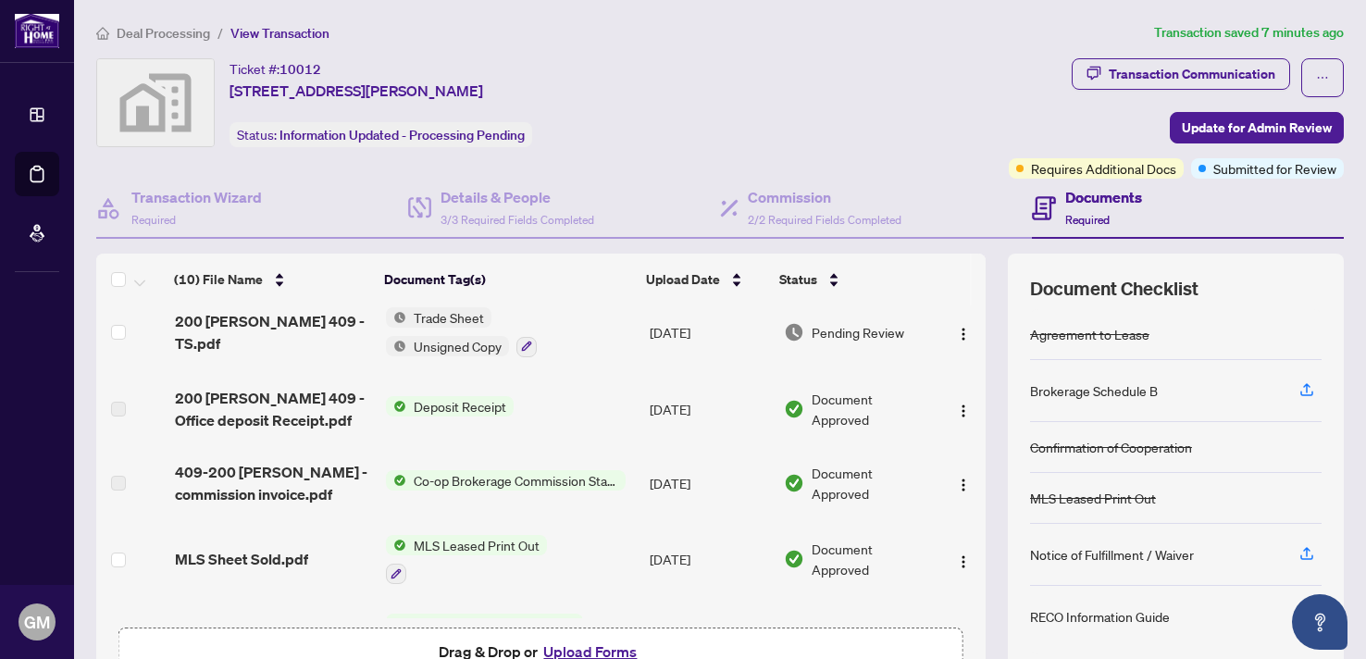
scroll to position [113, 0]
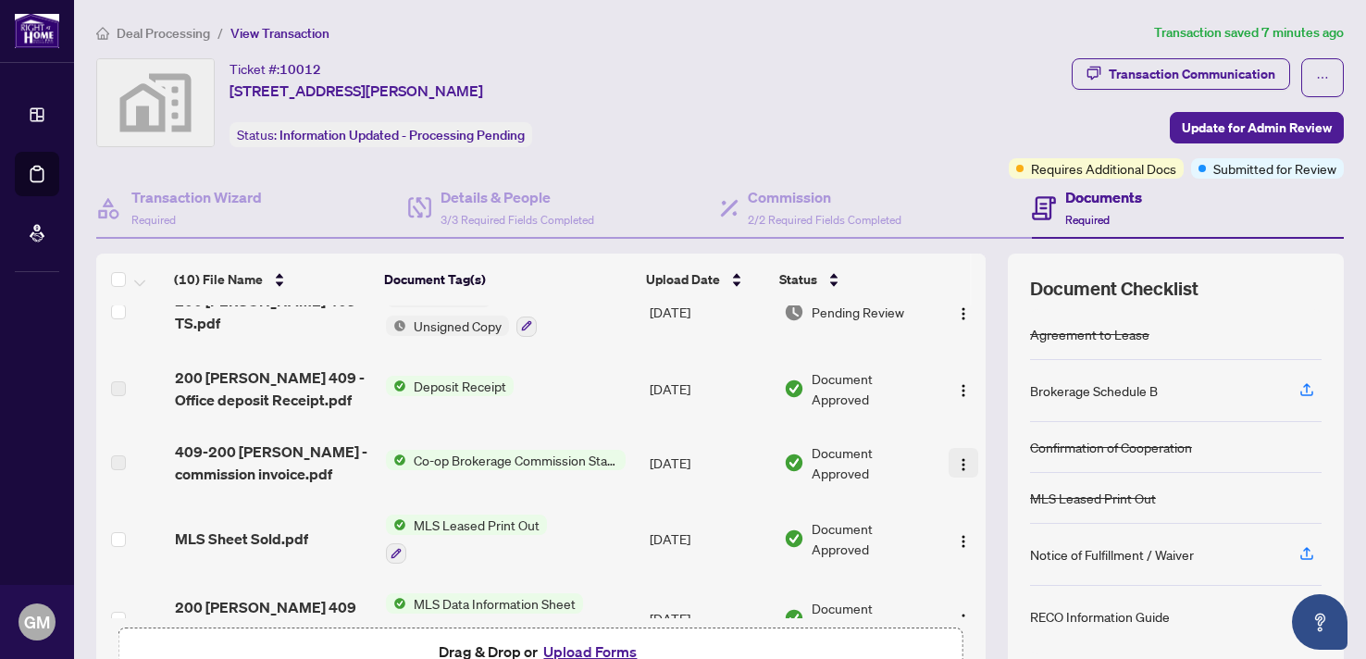
click at [961, 458] on img "button" at bounding box center [963, 464] width 15 height 15
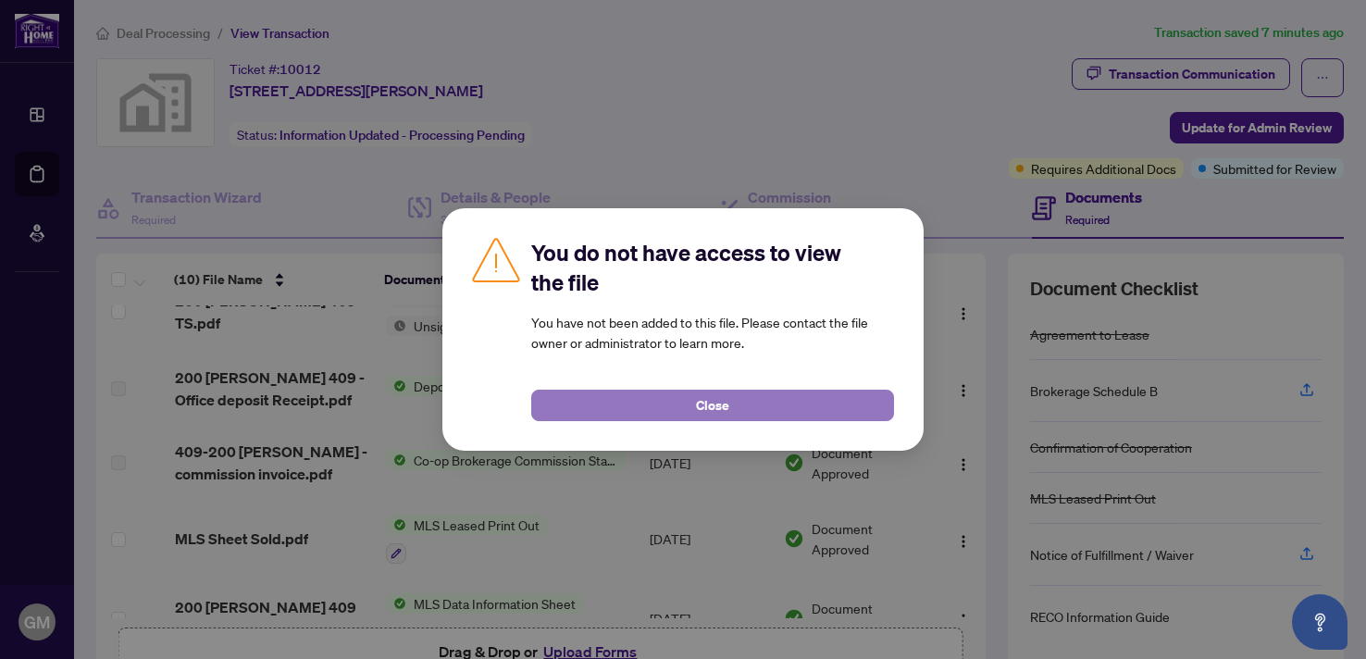
click at [821, 410] on button "Close" at bounding box center [712, 405] width 363 height 31
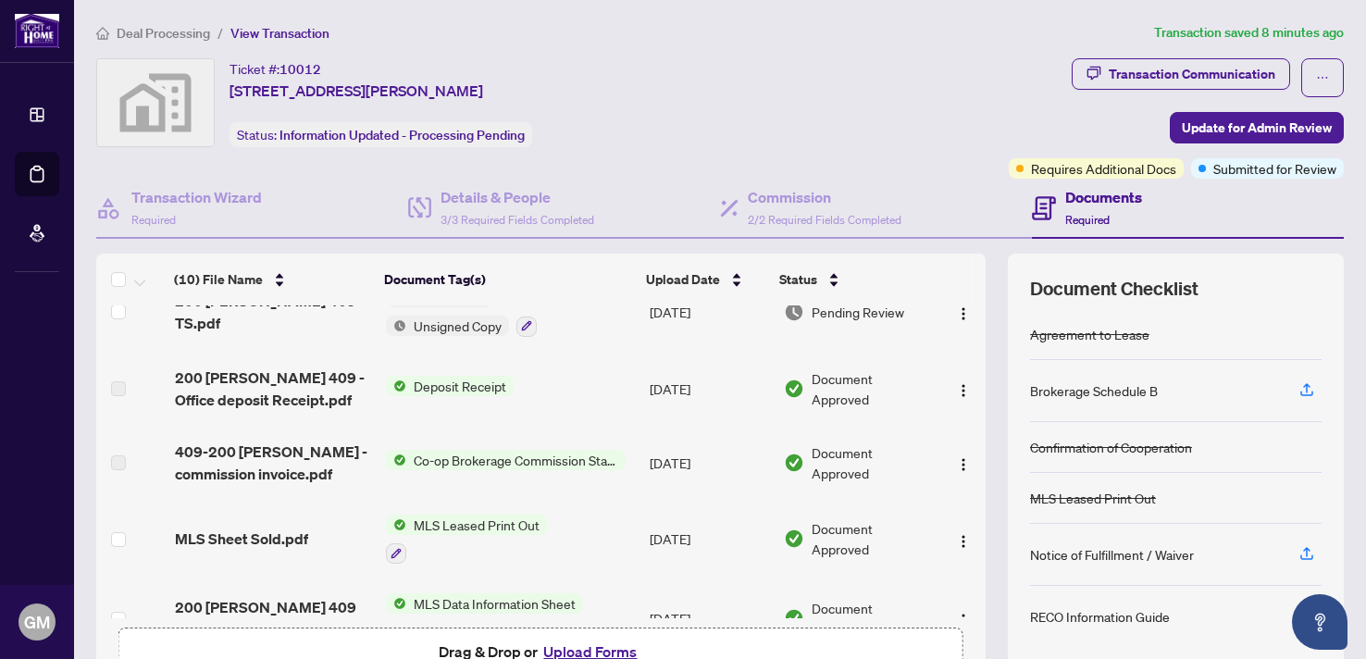
scroll to position [0, 0]
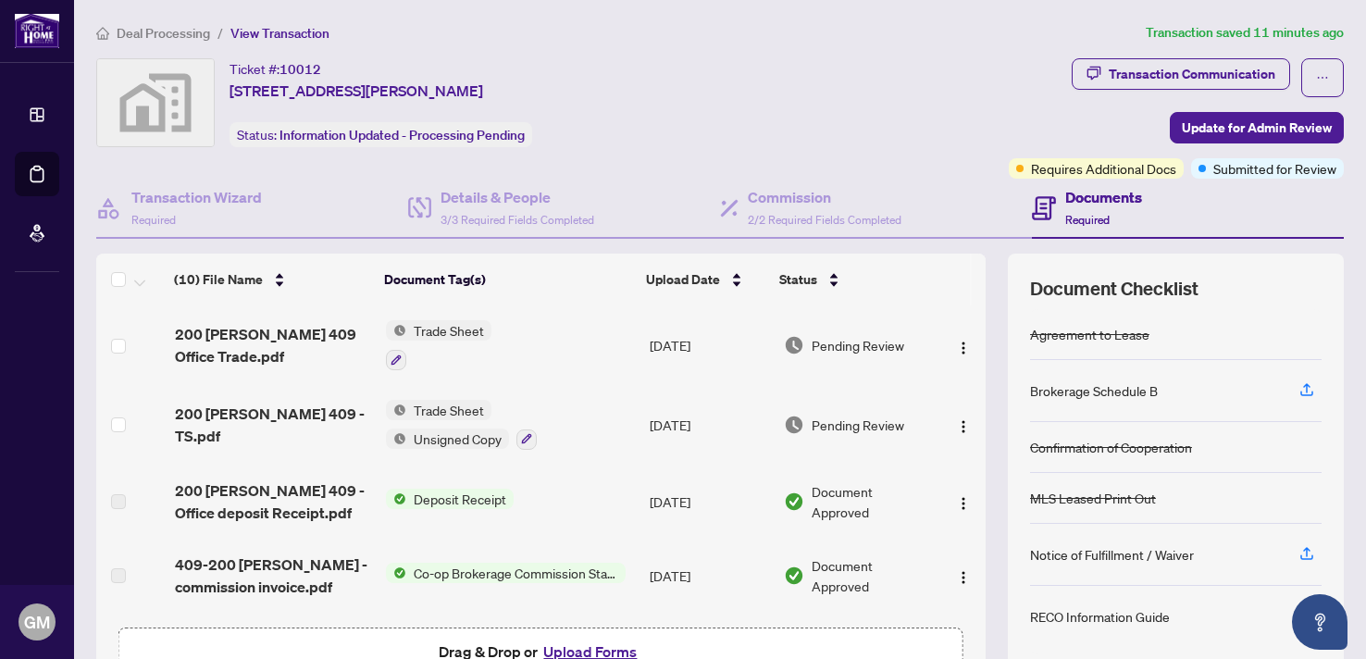
click at [168, 35] on span "Deal Processing" at bounding box center [163, 33] width 93 height 17
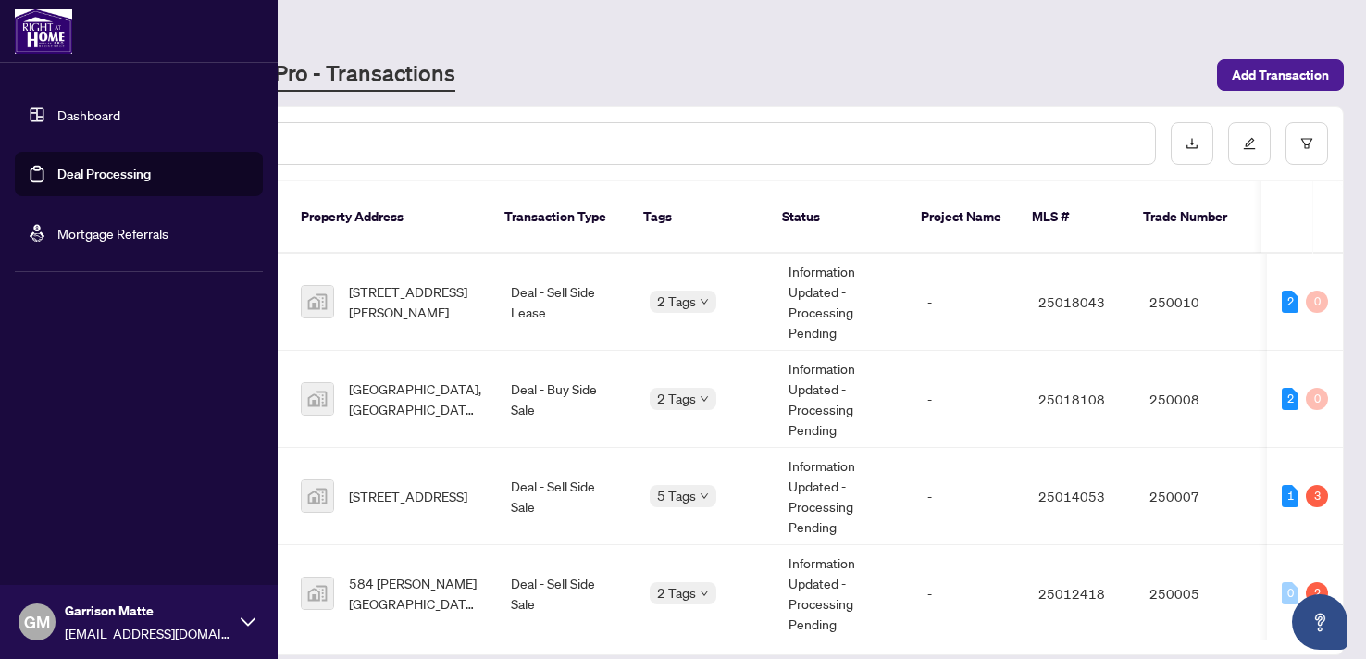
click at [66, 112] on link "Dashboard" at bounding box center [88, 114] width 63 height 17
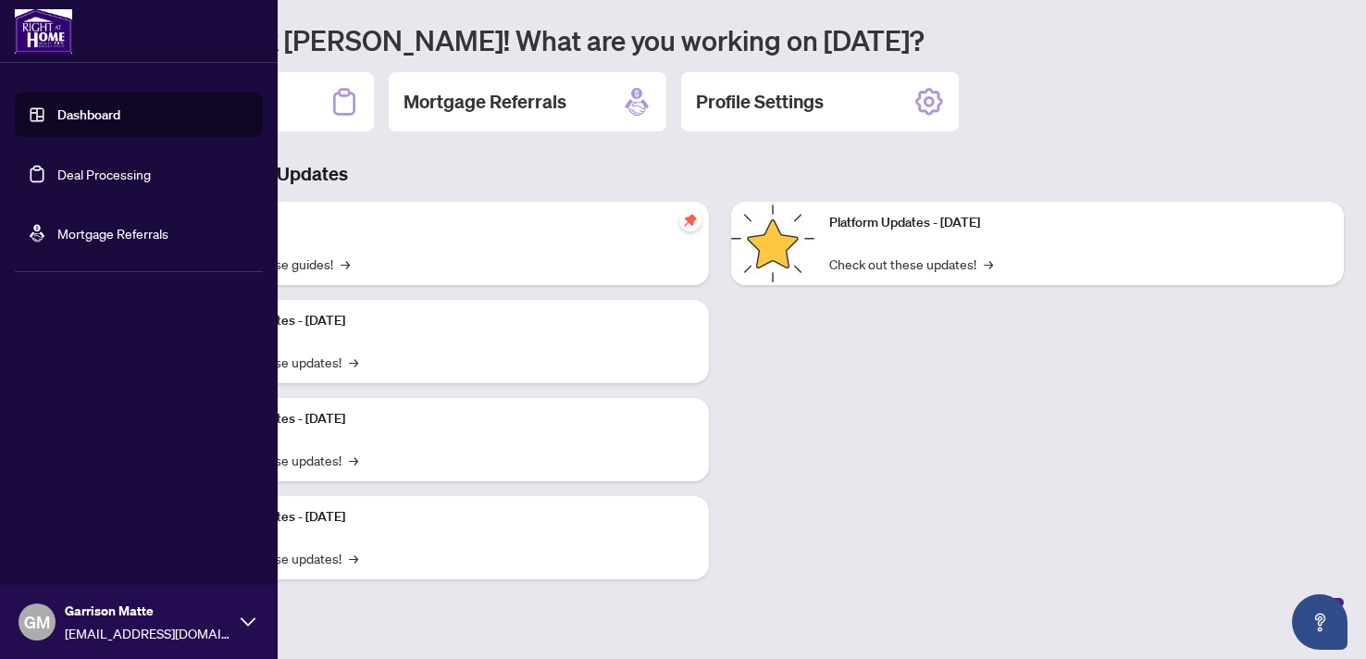
click at [68, 178] on link "Deal Processing" at bounding box center [103, 174] width 93 height 17
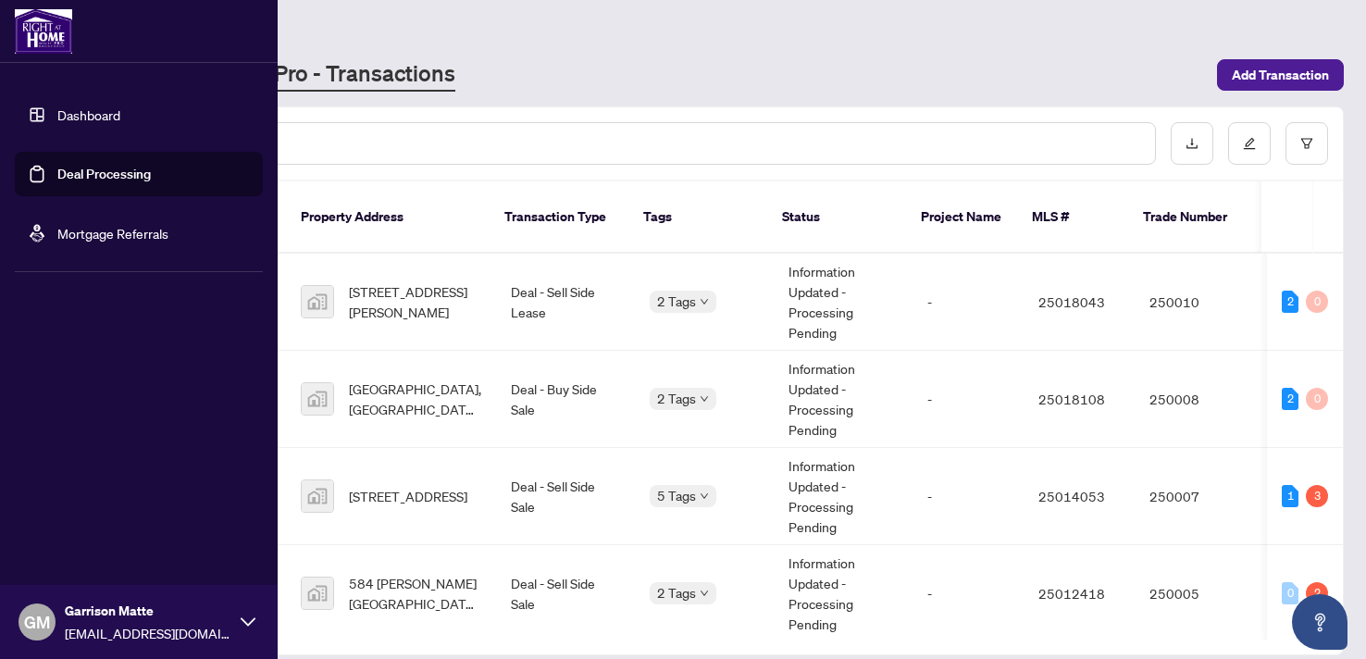
click at [259, 620] on div "[PERSON_NAME] Matte [EMAIL_ADDRESS][DOMAIN_NAME]" at bounding box center [139, 622] width 278 height 74
click at [42, 621] on span "GM" at bounding box center [37, 622] width 26 height 26
click at [88, 623] on span "[EMAIL_ADDRESS][DOMAIN_NAME]" at bounding box center [148, 633] width 167 height 20
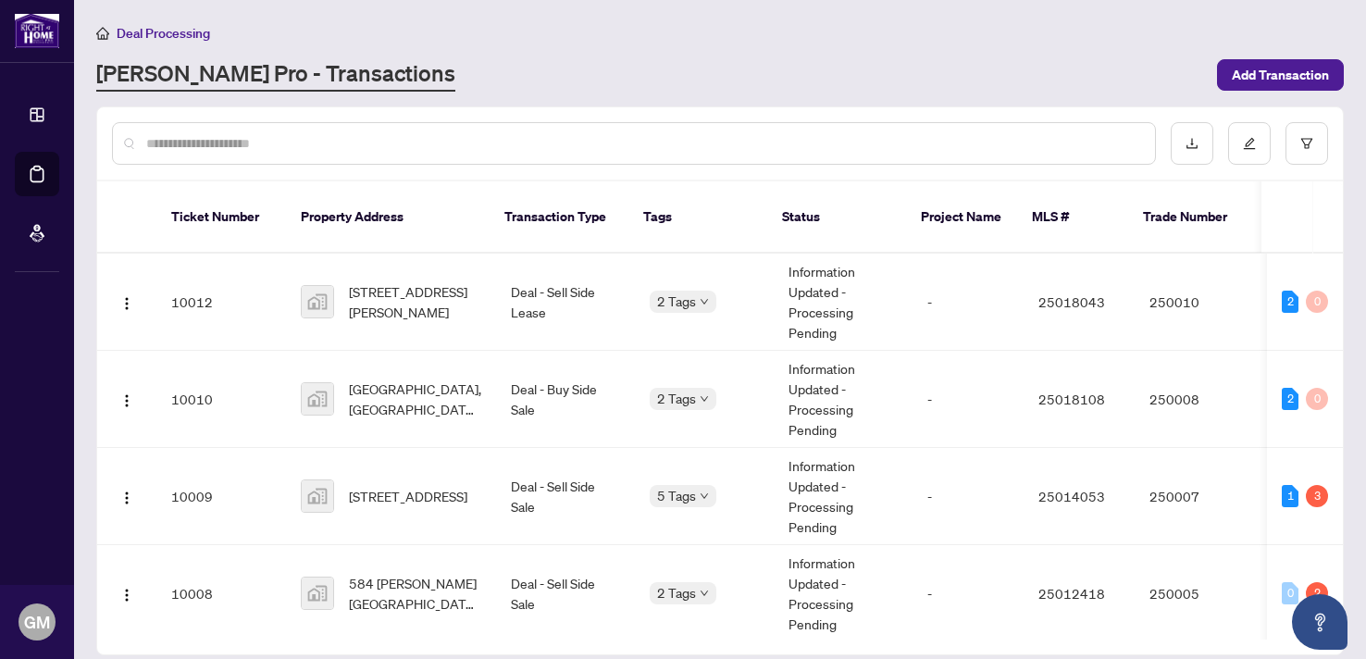
click at [934, 65] on div "[PERSON_NAME] Pro - Transactions" at bounding box center [651, 74] width 1110 height 33
